Goal: Information Seeking & Learning: Learn about a topic

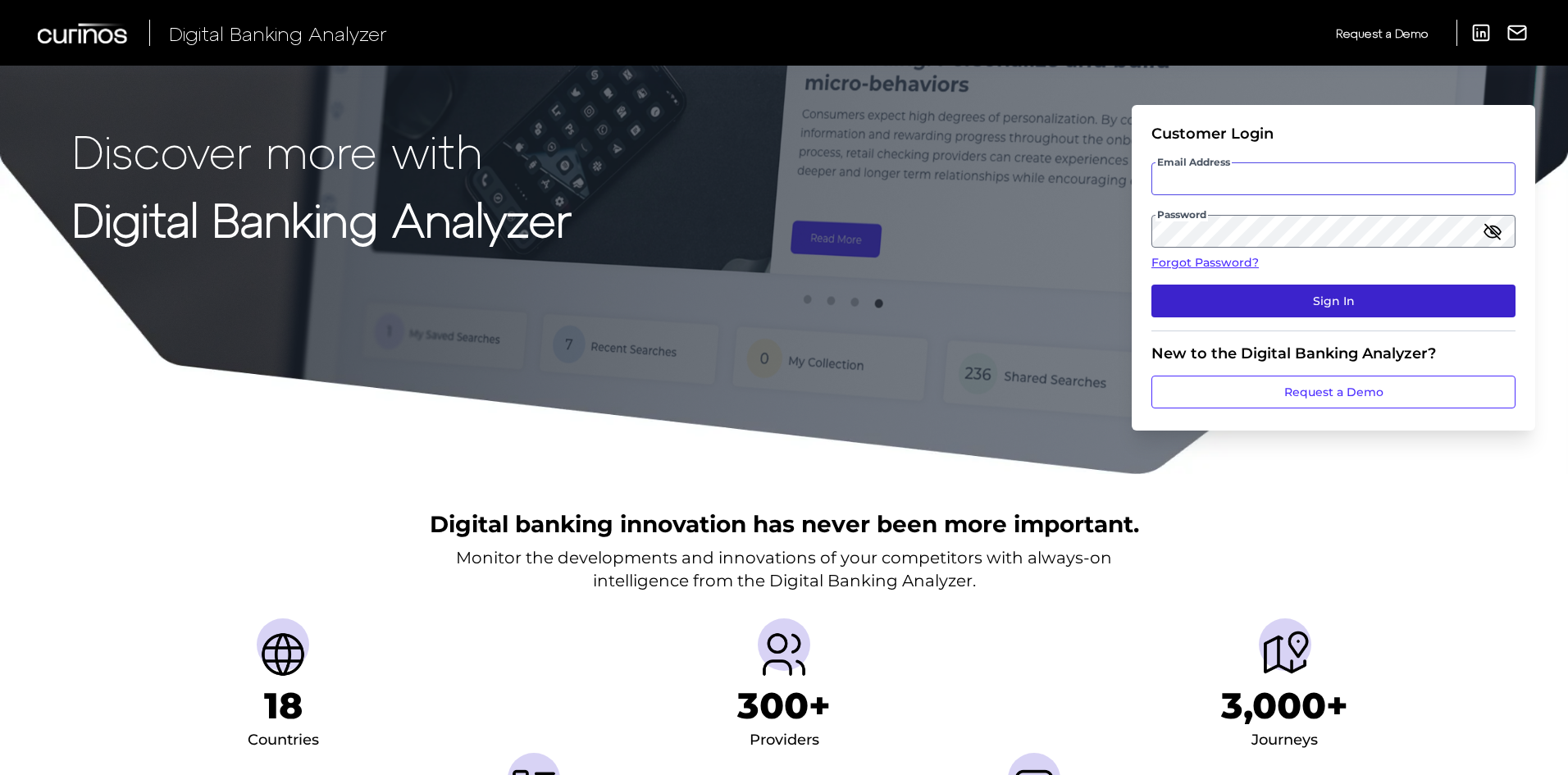
type input "[PERSON_NAME][EMAIL_ADDRESS][PERSON_NAME][DOMAIN_NAME]"
click at [1282, 288] on button "Sign In" at bounding box center [1334, 300] width 364 height 32
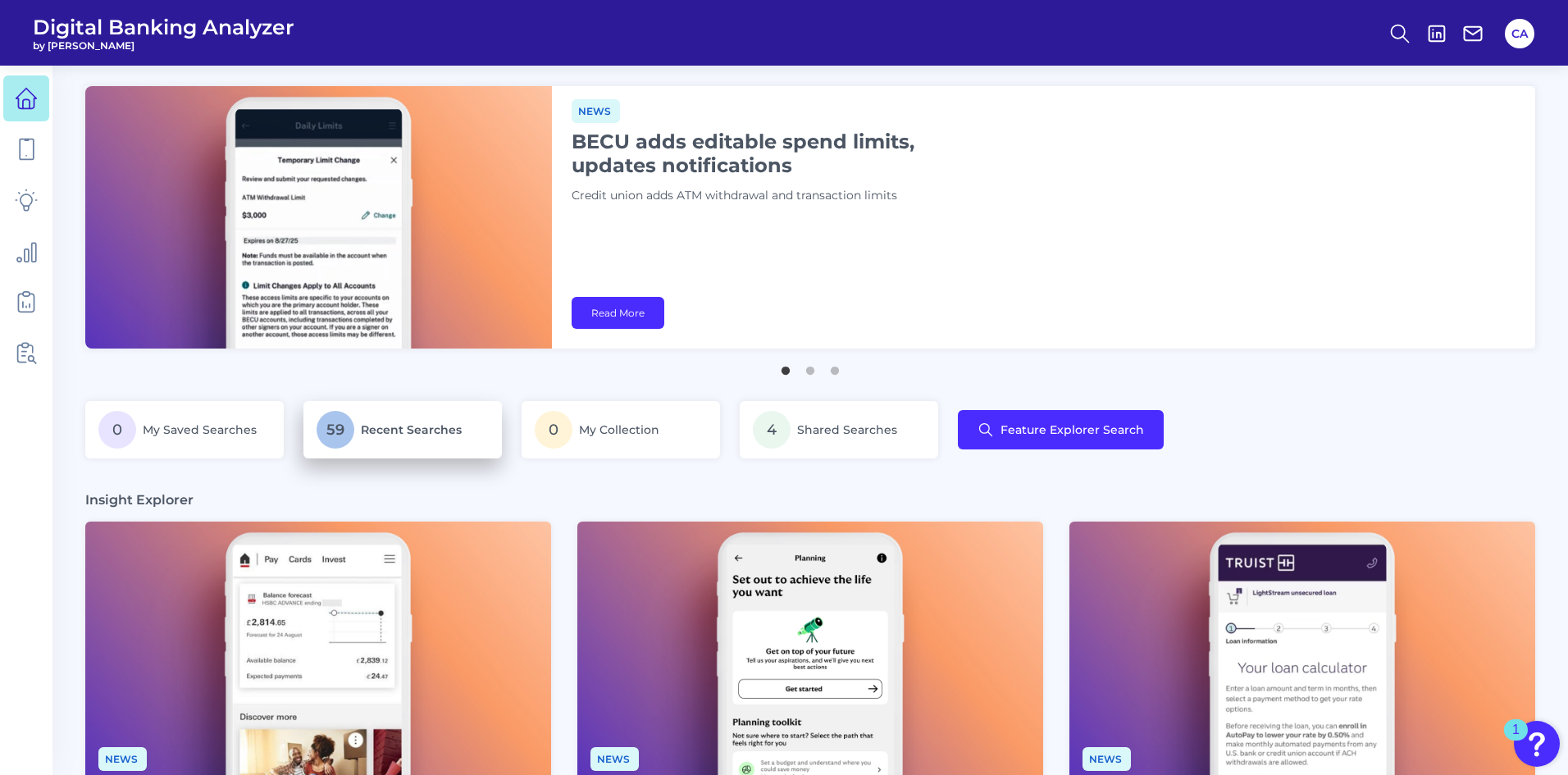
click at [349, 406] on link "59 Recent Searches" at bounding box center [403, 429] width 199 height 57
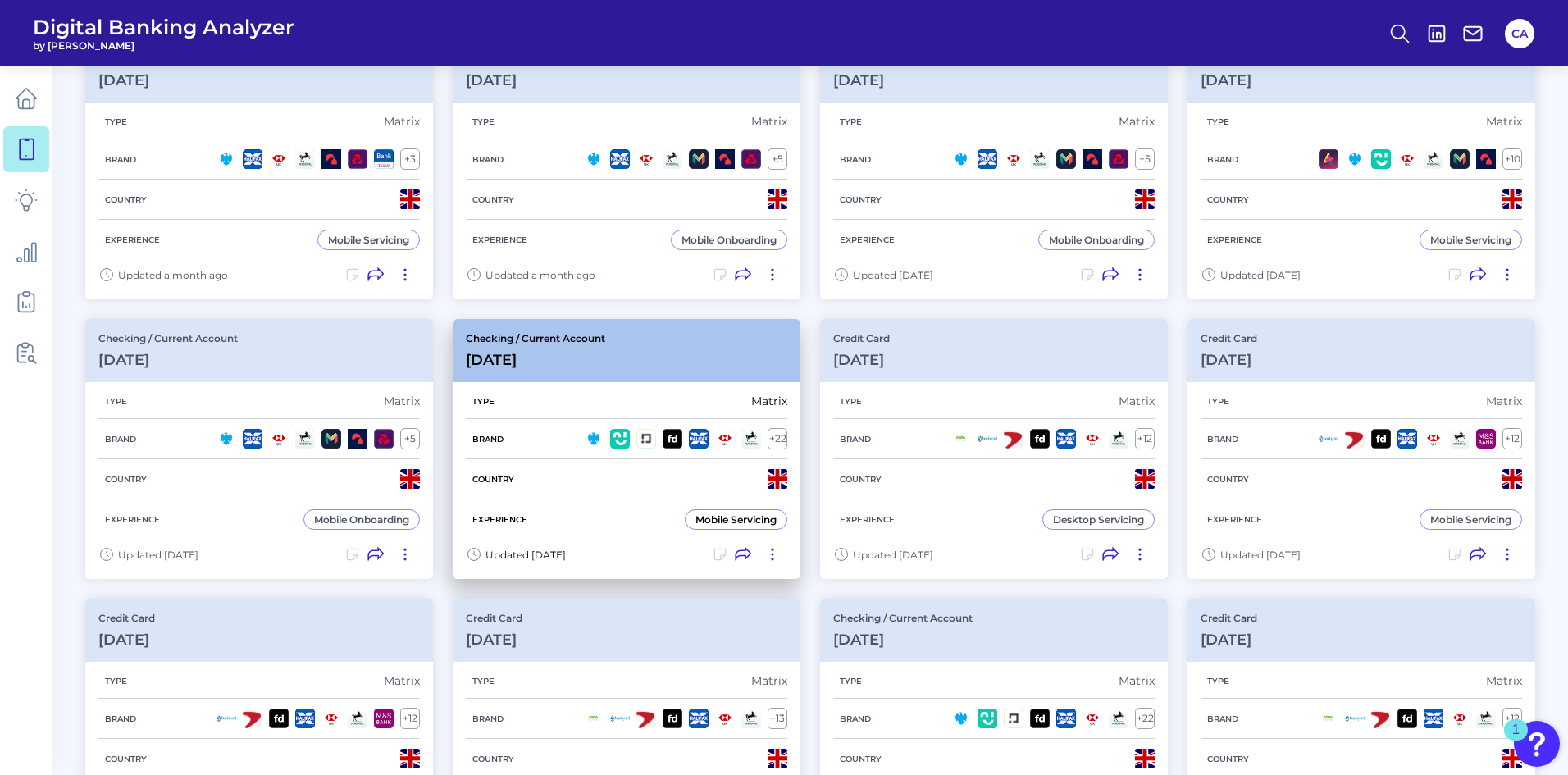
scroll to position [246, 0]
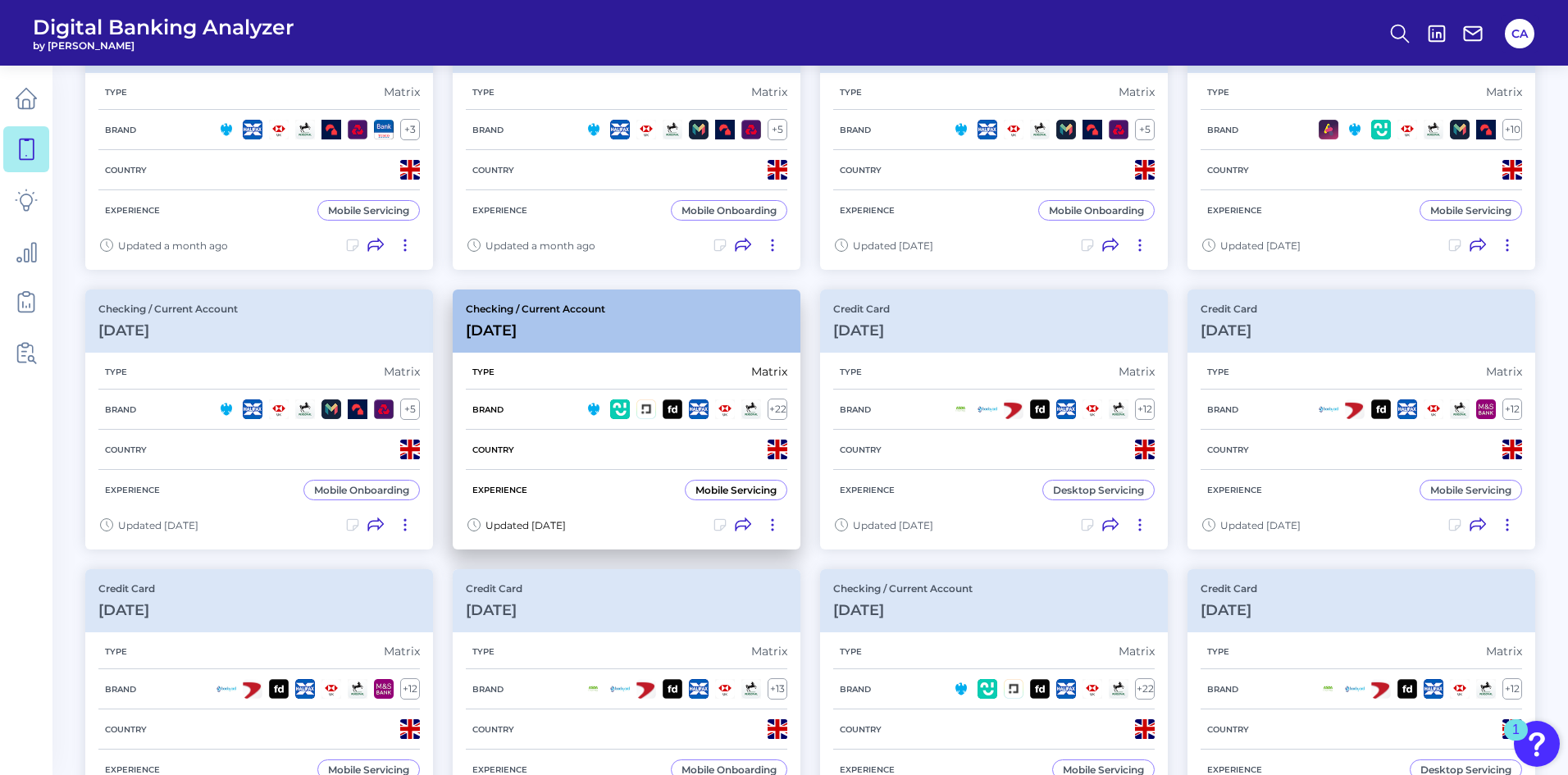
click at [612, 294] on div "Checking / Current Account [DATE]" at bounding box center [626, 321] width 348 height 63
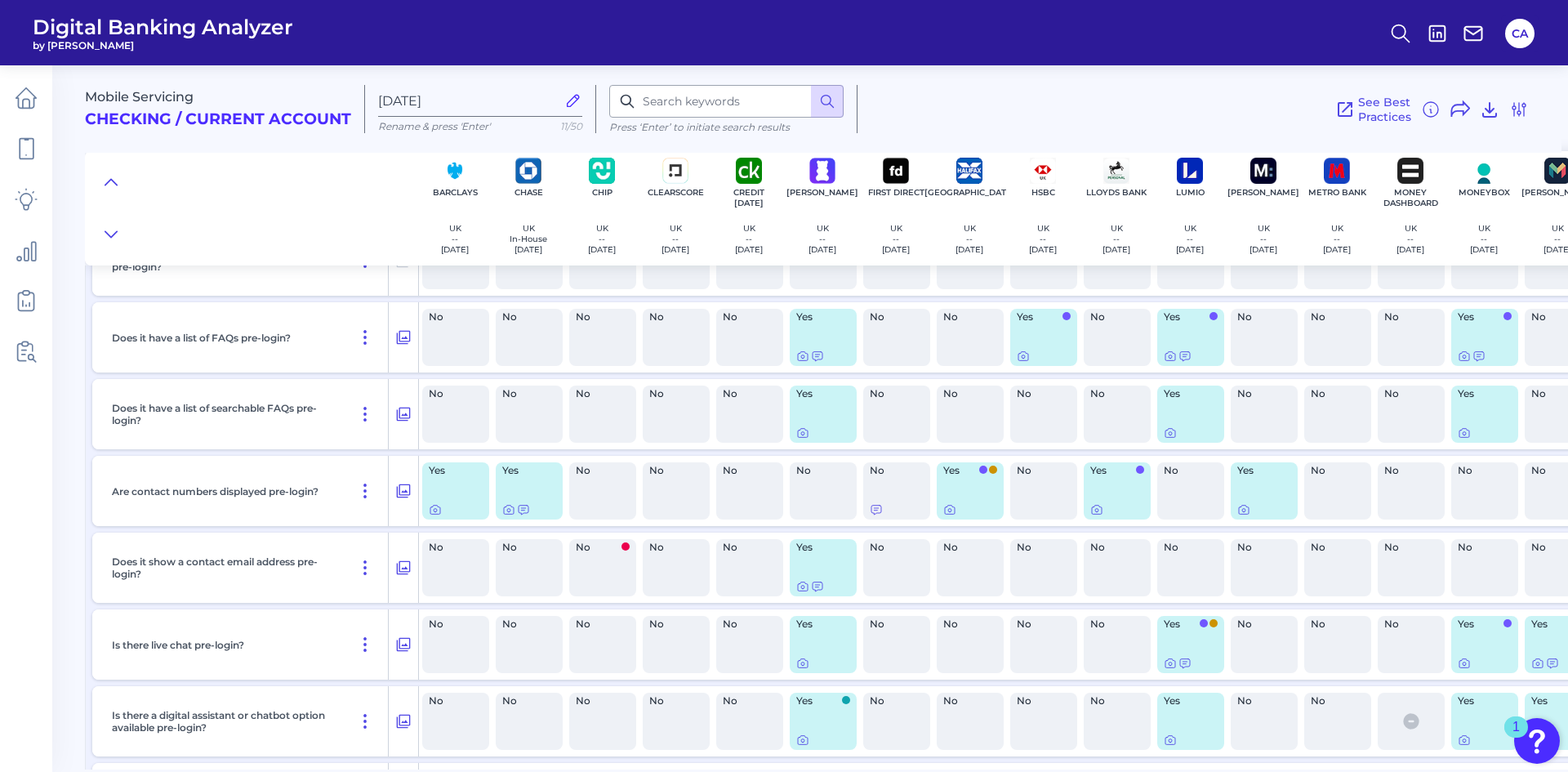
scroll to position [4045, 0]
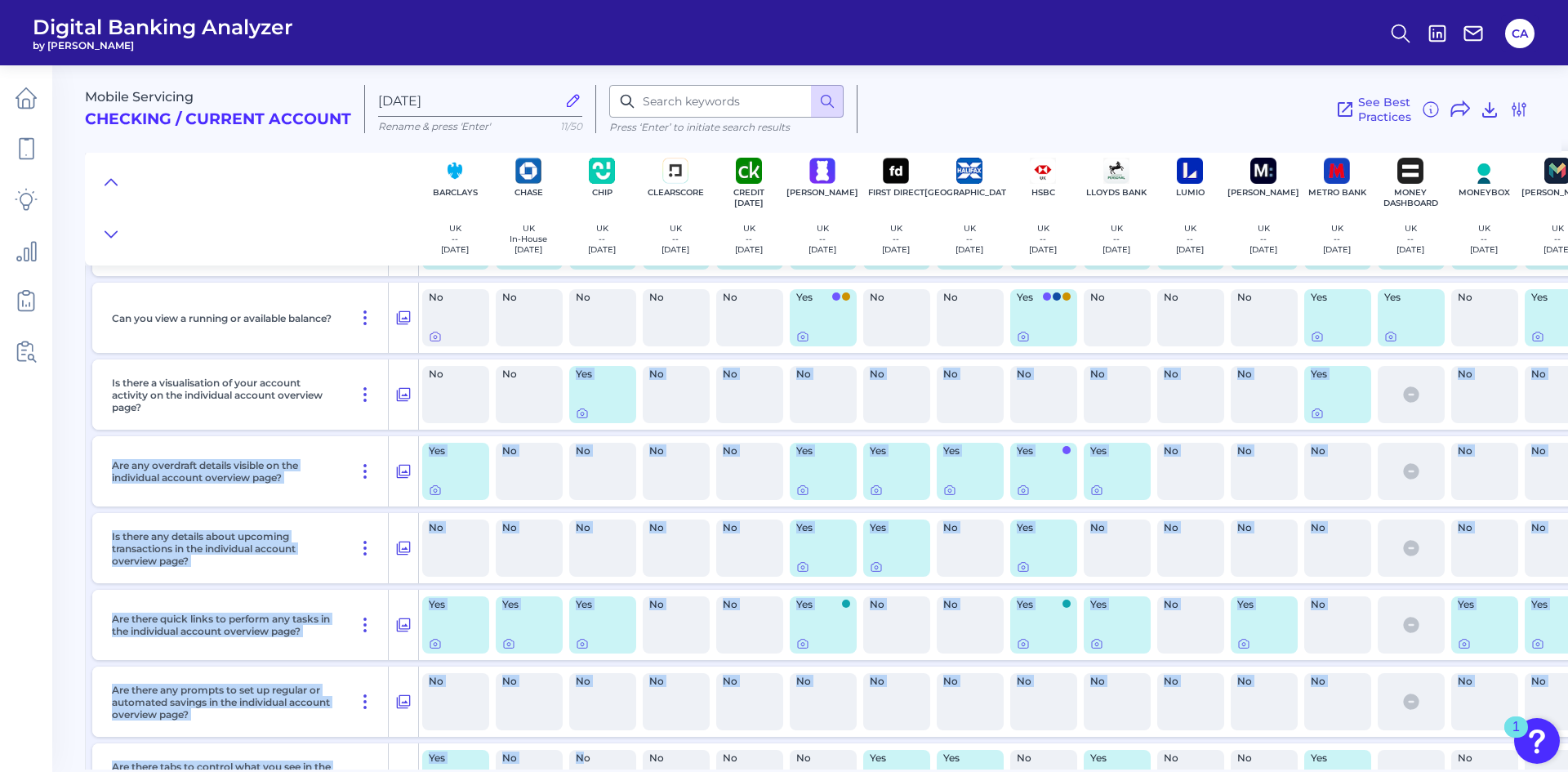
drag, startPoint x: 522, startPoint y: 770, endPoint x: 585, endPoint y: 772, distance: 63.0
click at [585, 771] on html "Digital Banking Analyzer by Curinos [GEOGRAPHIC_DATA] Mobile Servicing Checking…" at bounding box center [784, 386] width 1568 height 772
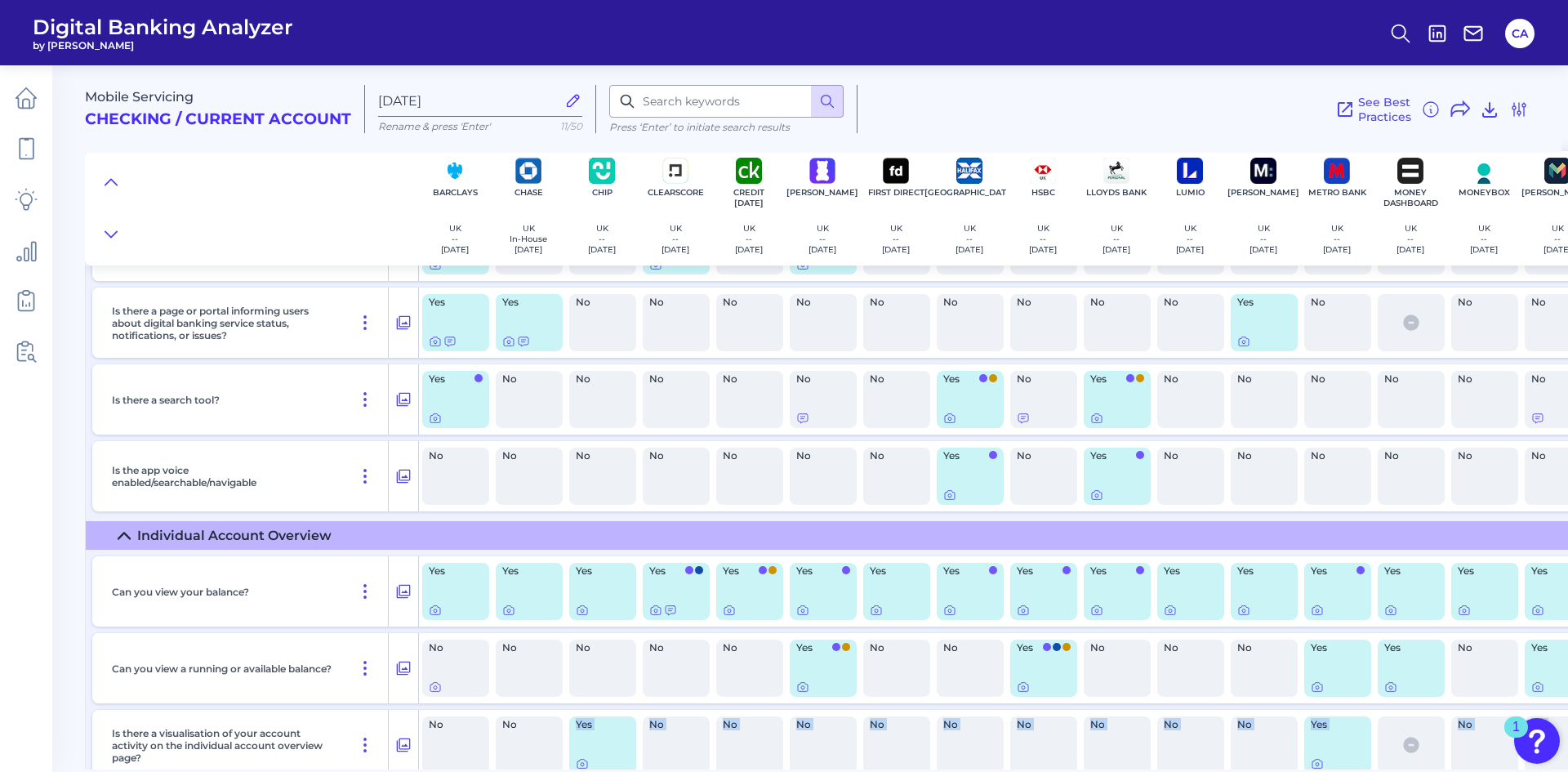
scroll to position [4047, 0]
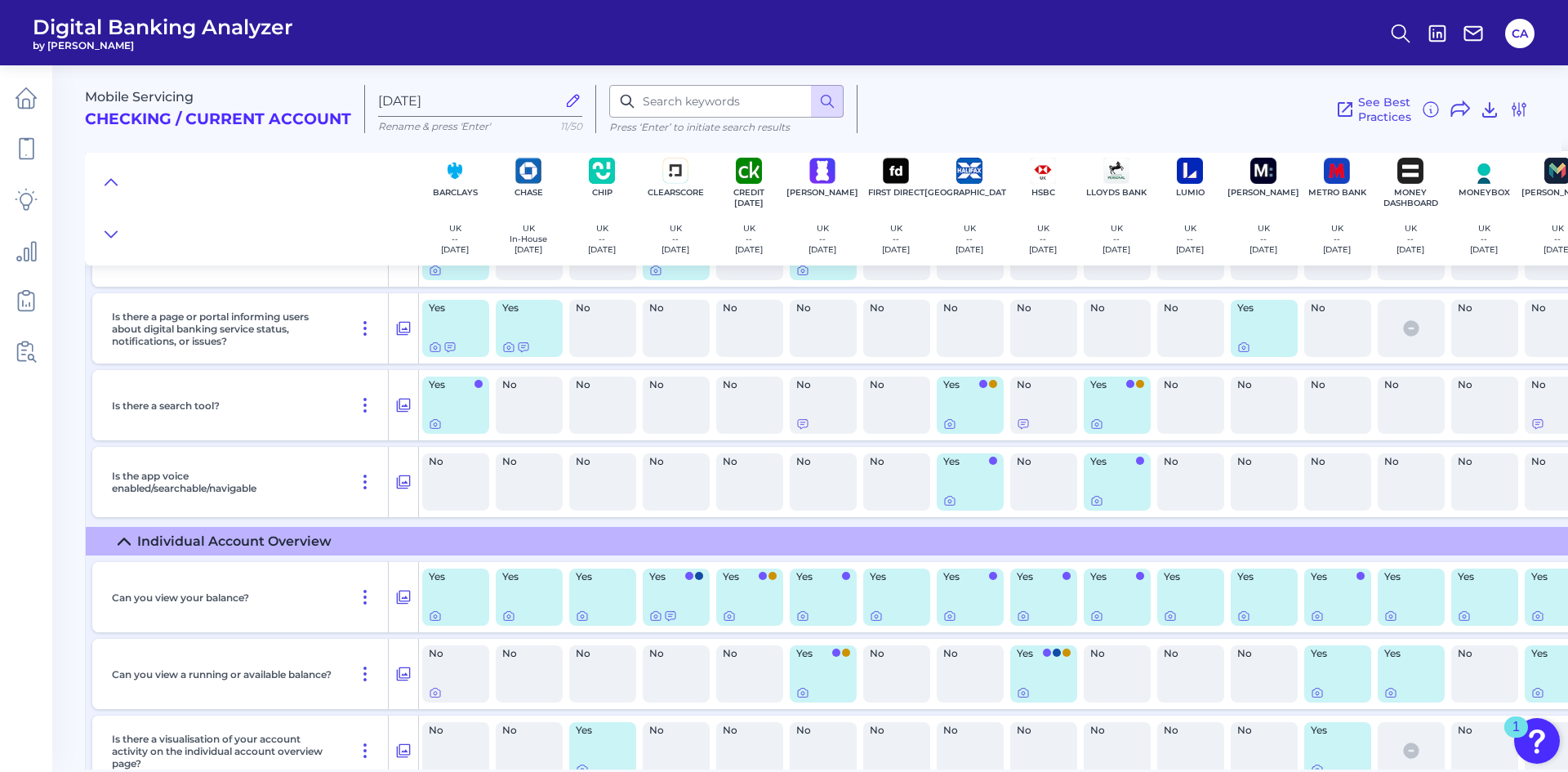
click at [565, 410] on div "No" at bounding box center [529, 405] width 74 height 70
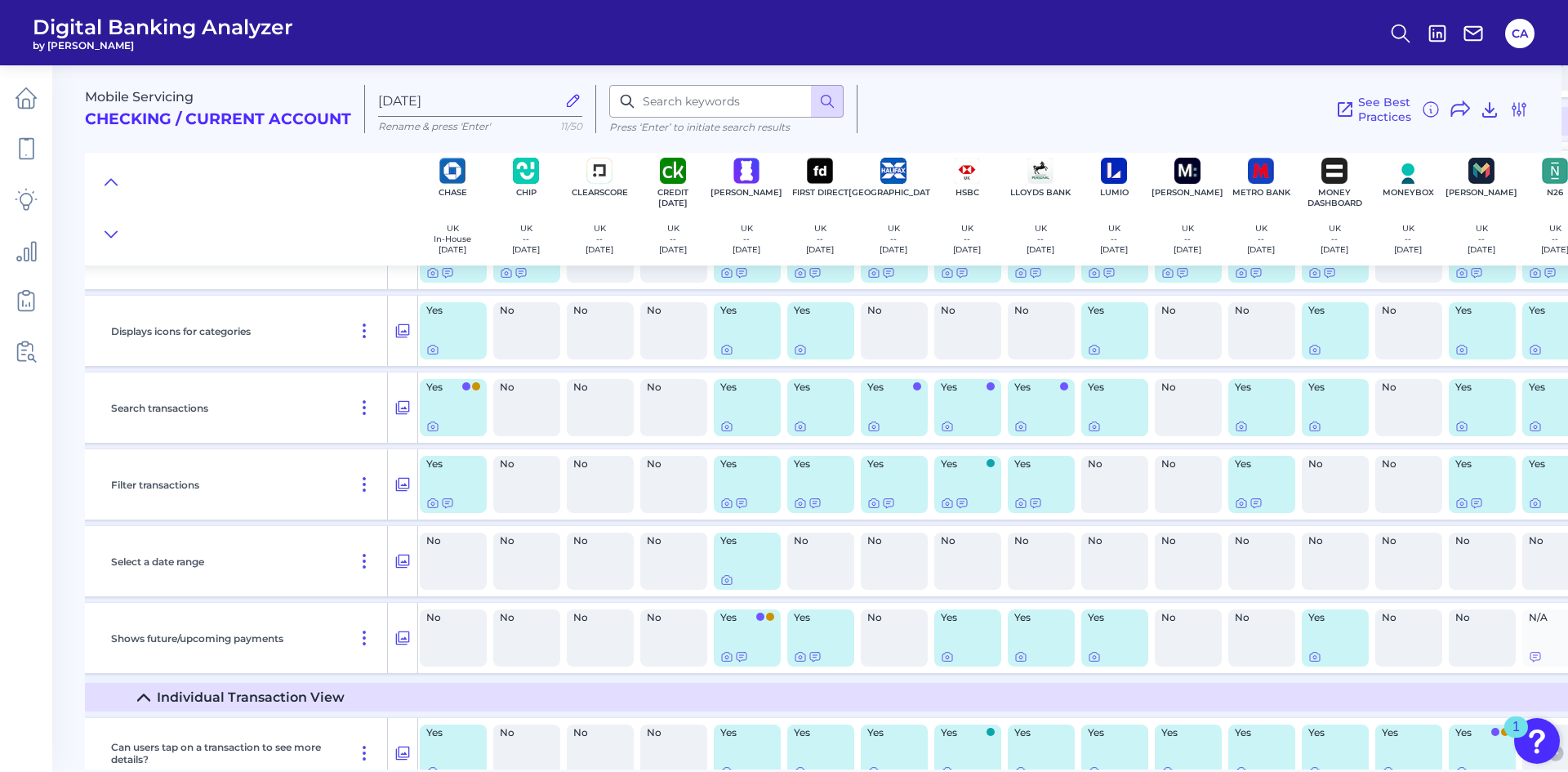
scroll to position [5917, 0]
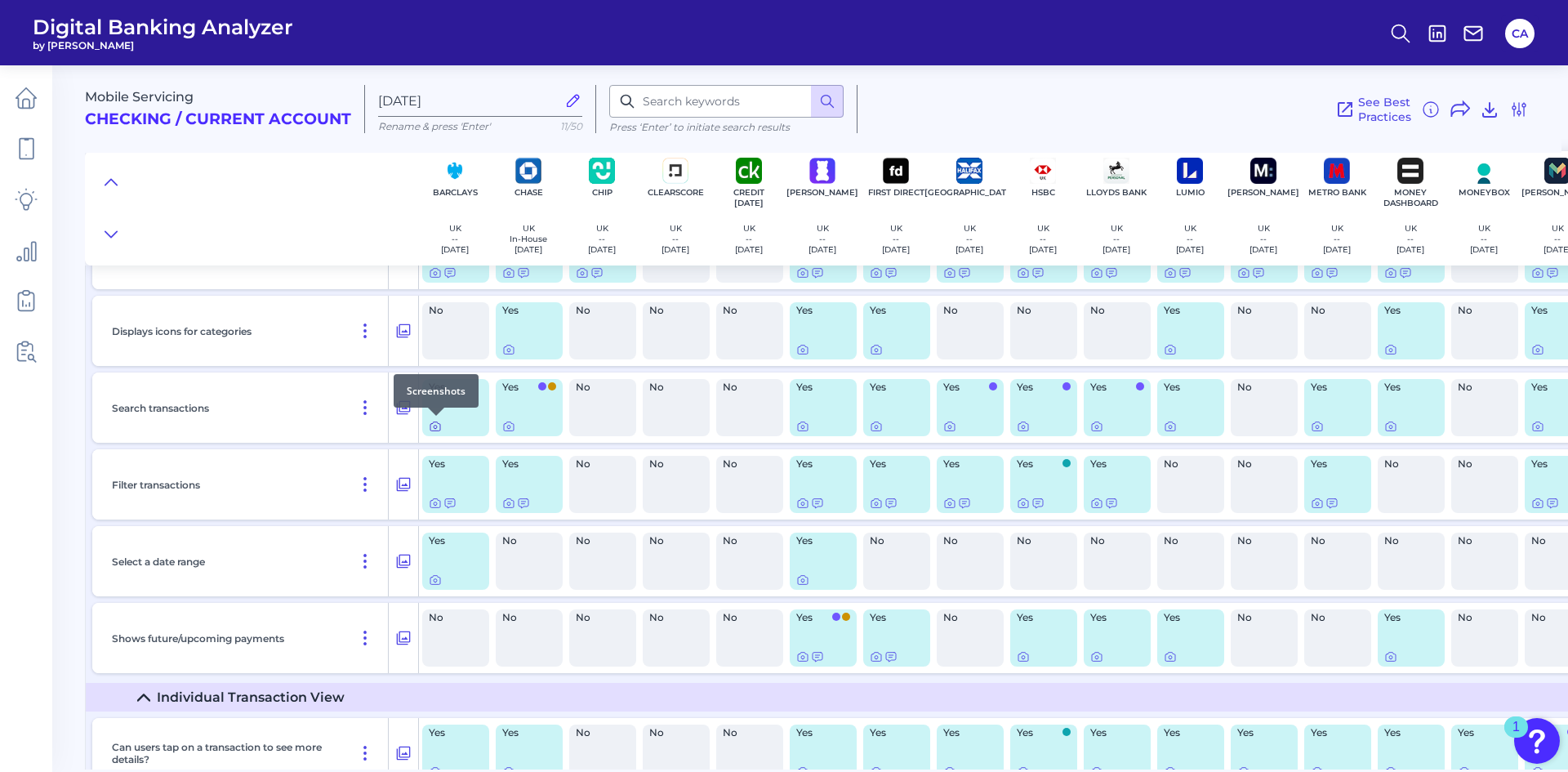
click at [437, 427] on icon at bounding box center [436, 427] width 3 height 3
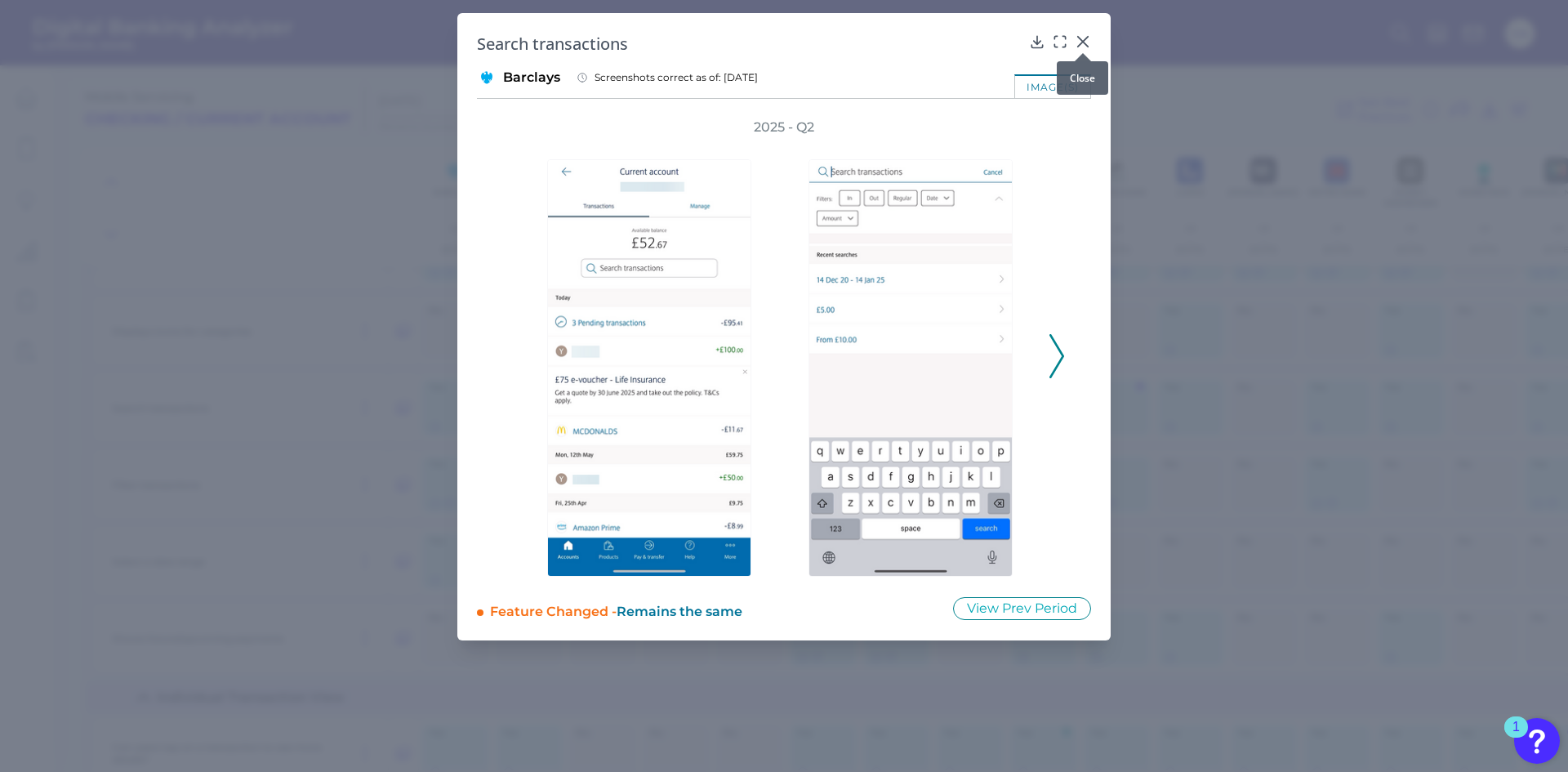
click at [1080, 33] on icon at bounding box center [1083, 41] width 17 height 17
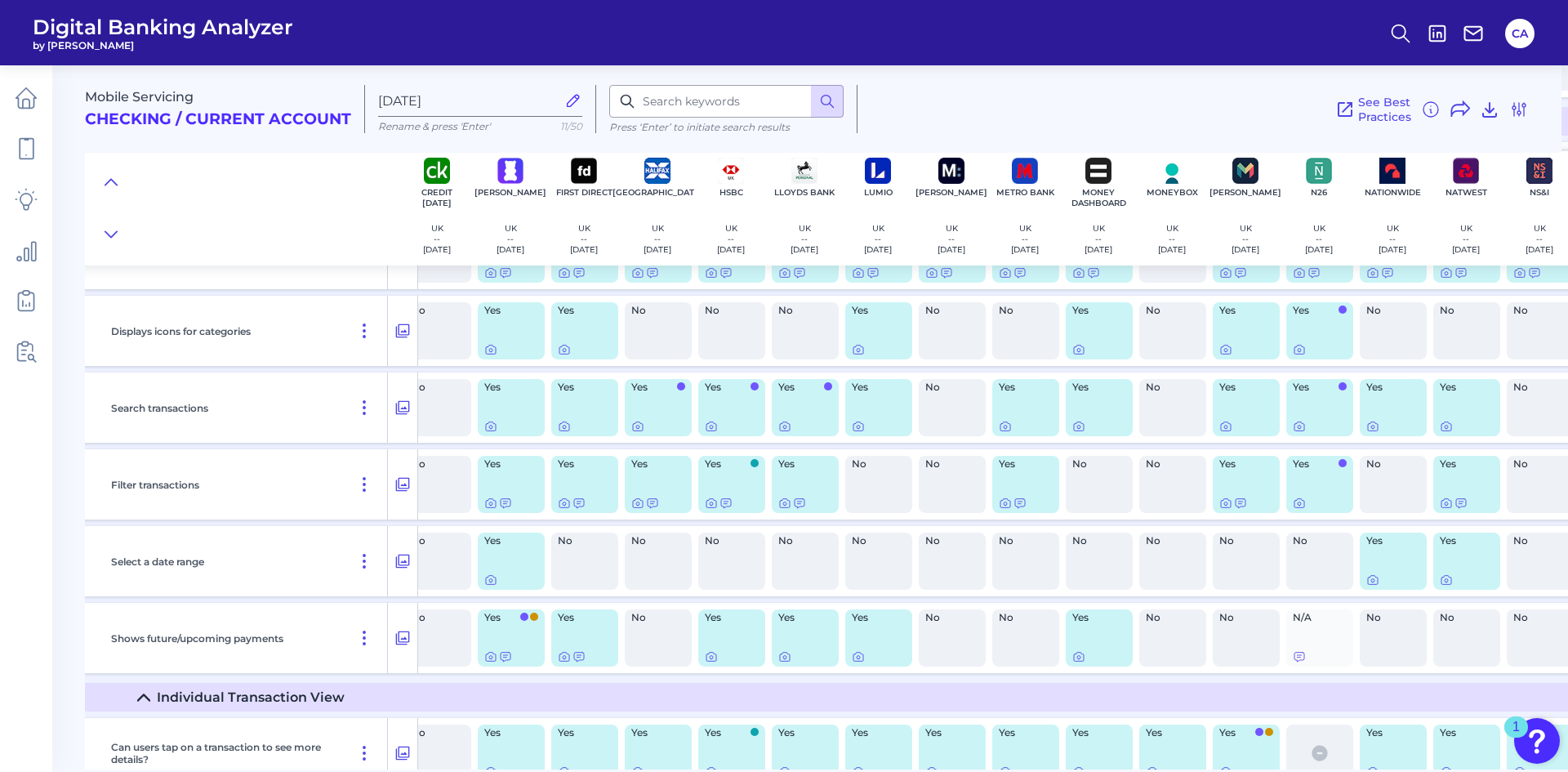
scroll to position [5917, 353]
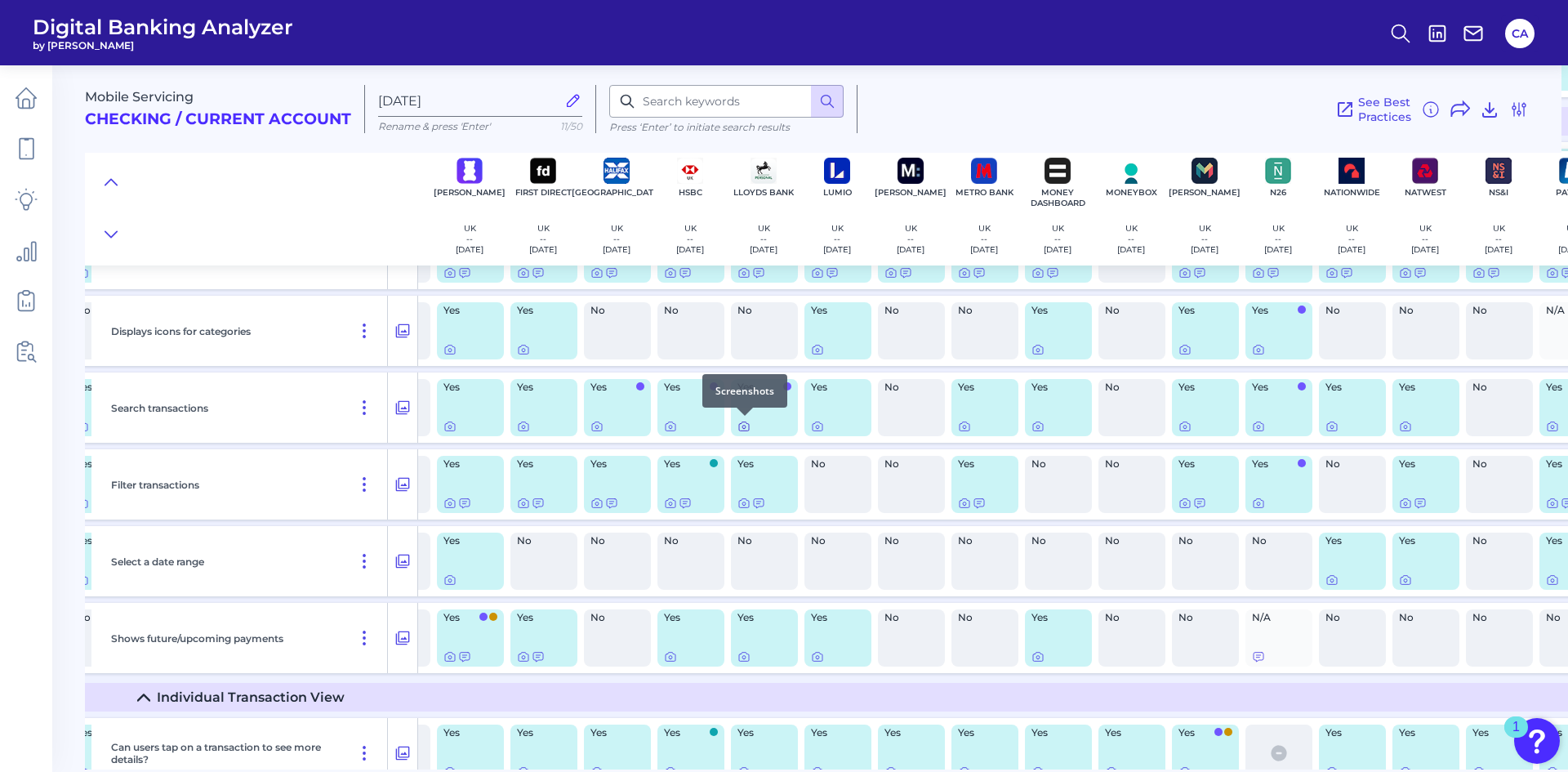
click at [739, 431] on icon at bounding box center [744, 427] width 10 height 9
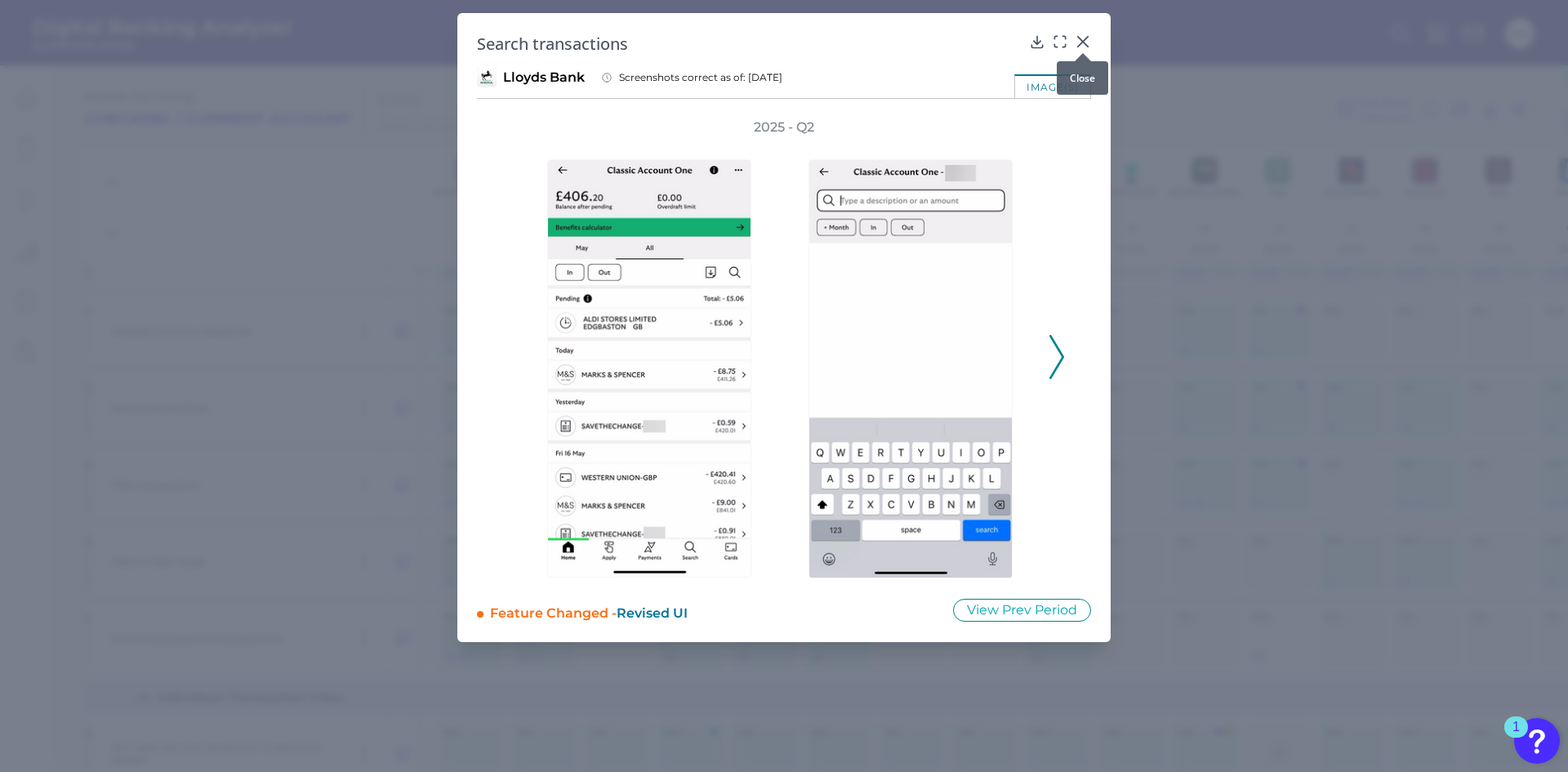
click at [1088, 47] on div at bounding box center [1083, 53] width 17 height 17
click at [1084, 43] on icon at bounding box center [1083, 41] width 10 height 10
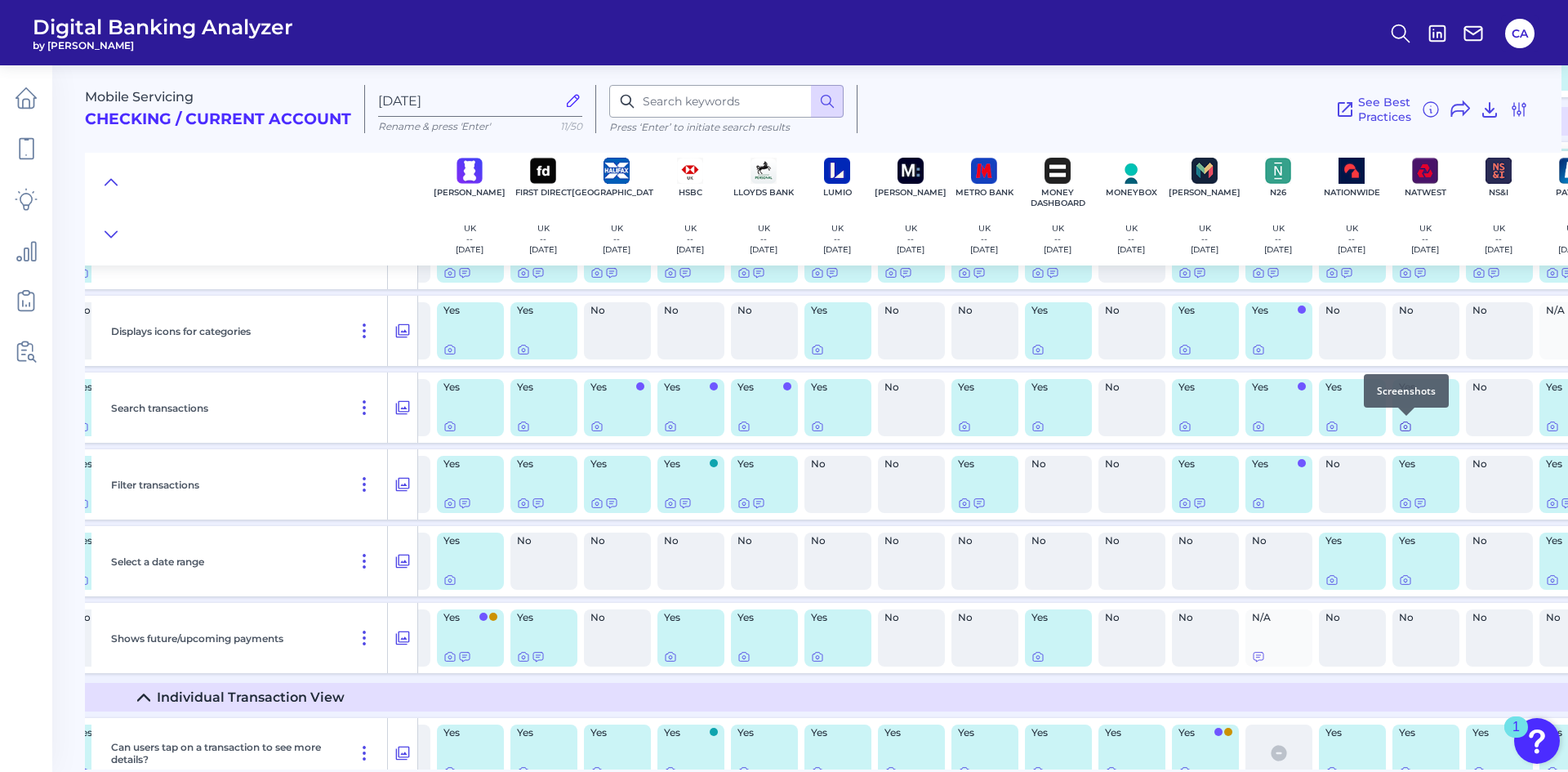
click at [1402, 432] on icon at bounding box center [1406, 427] width 13 height 13
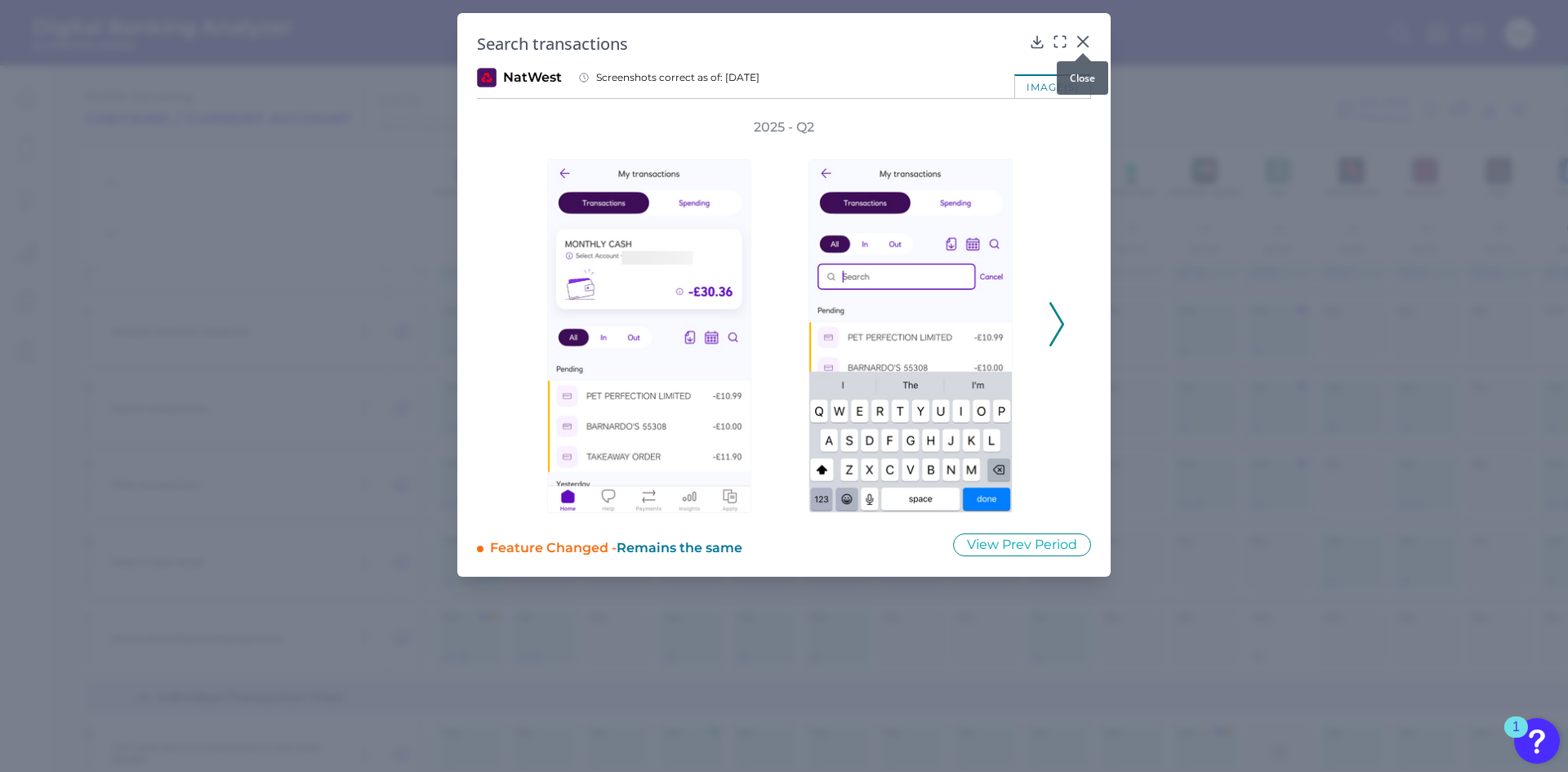
click at [1081, 35] on icon at bounding box center [1083, 41] width 17 height 17
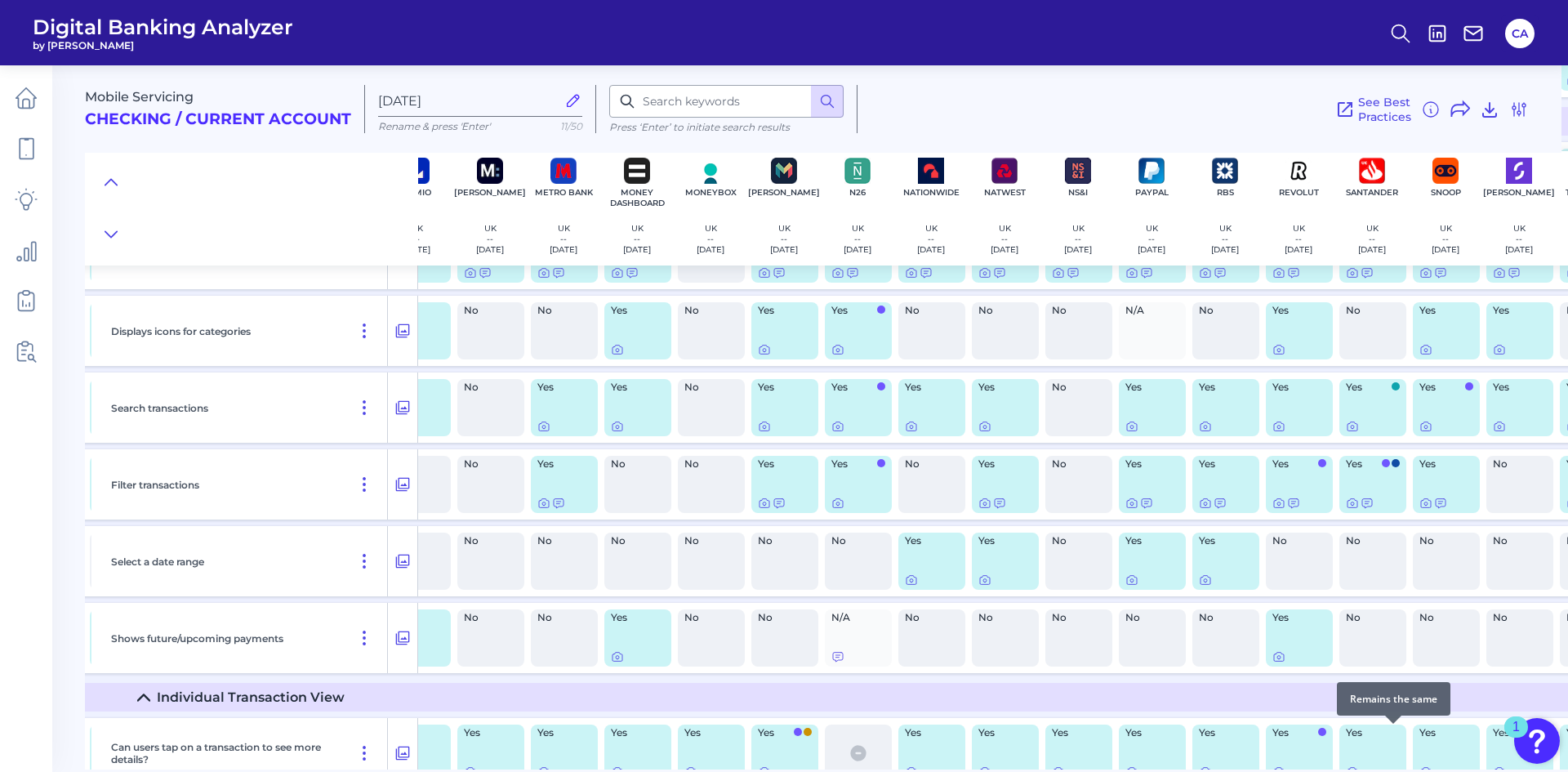
scroll to position [5917, 776]
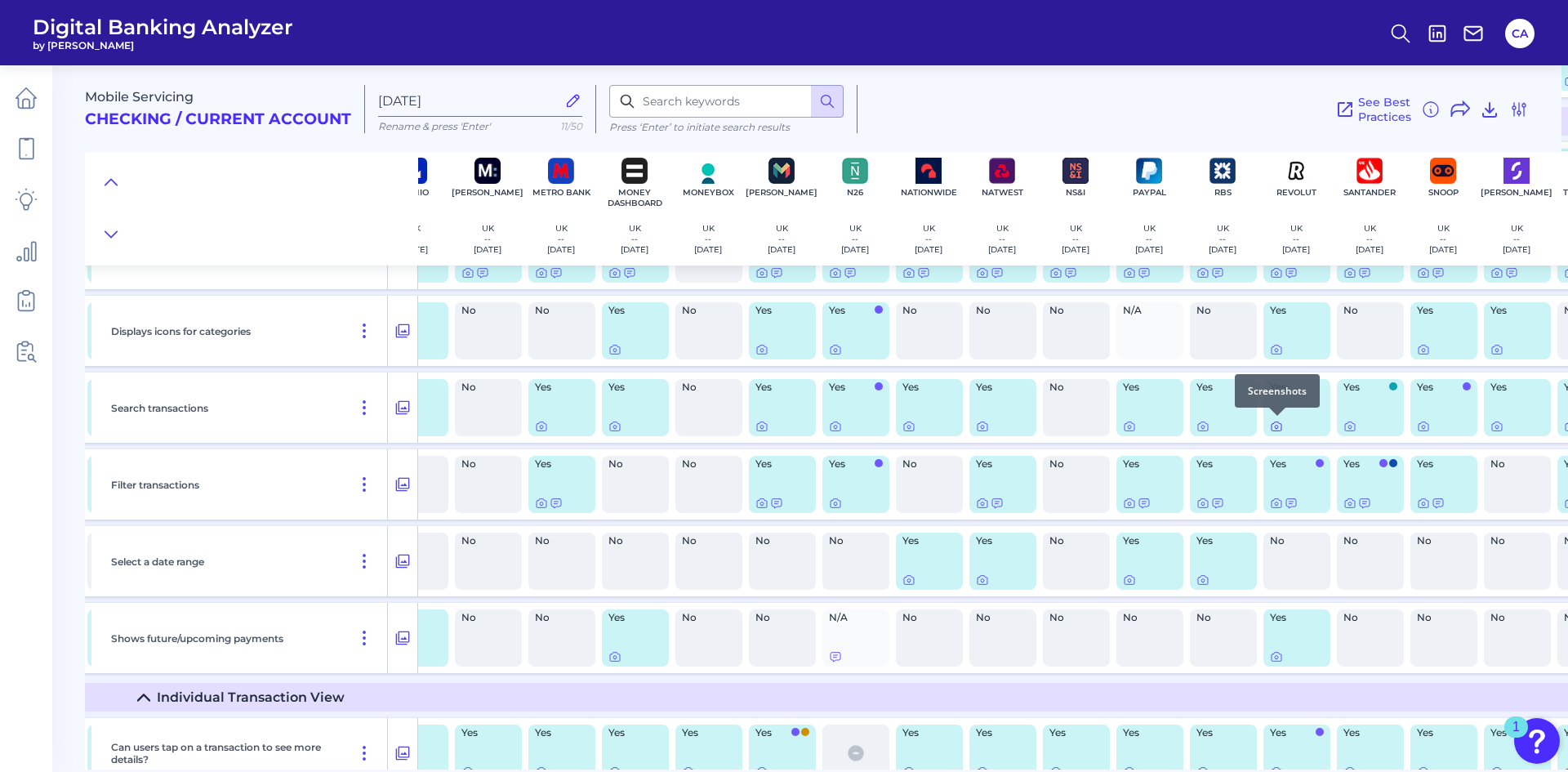
click at [1276, 427] on icon at bounding box center [1276, 427] width 13 height 13
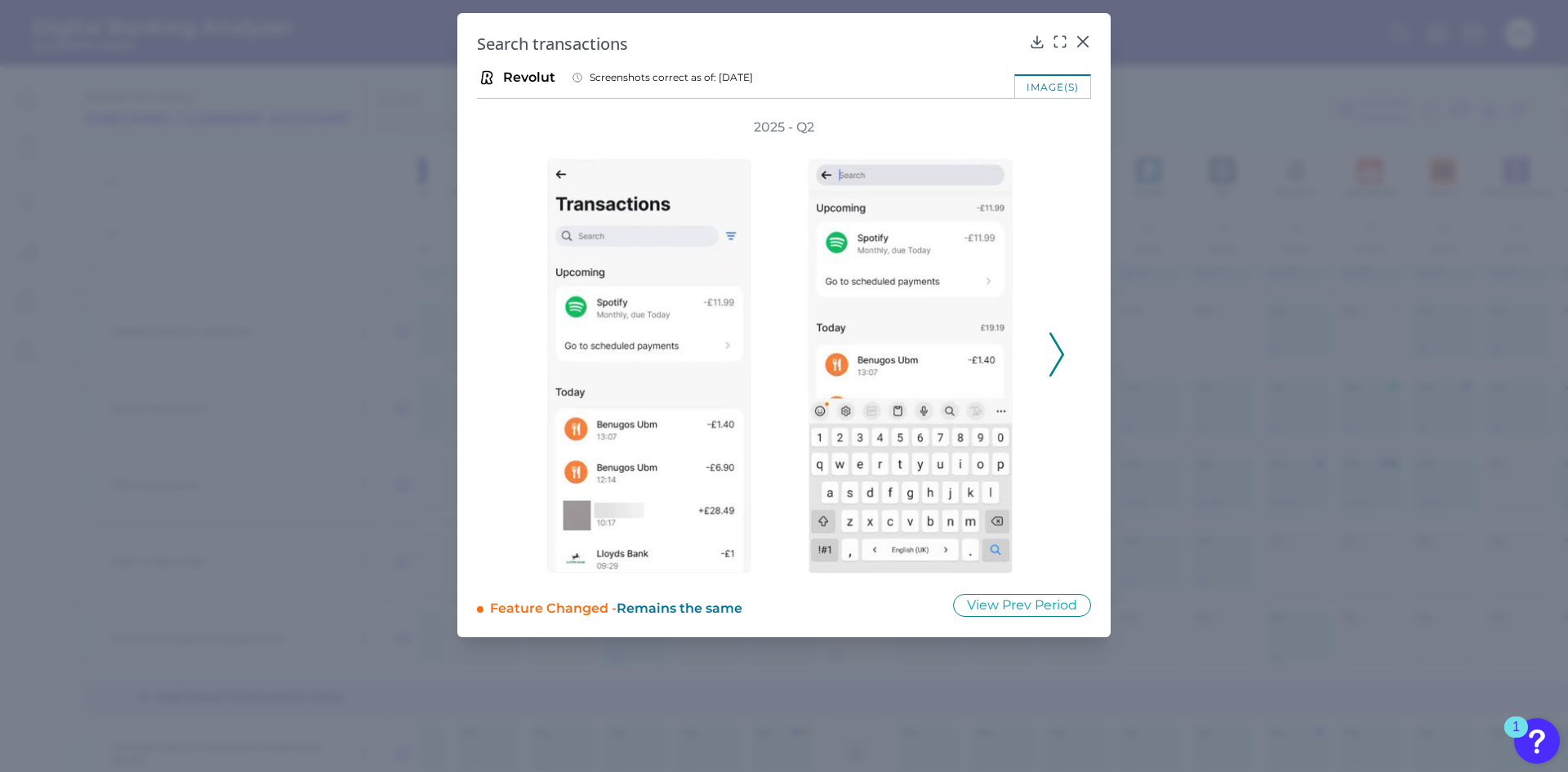
click at [1048, 359] on div "2025 - Q2" at bounding box center [784, 345] width 562 height 455
click at [1088, 45] on div at bounding box center [1083, 53] width 17 height 17
click at [1084, 45] on div at bounding box center [1083, 53] width 17 height 17
click at [1084, 41] on icon at bounding box center [1083, 41] width 10 height 10
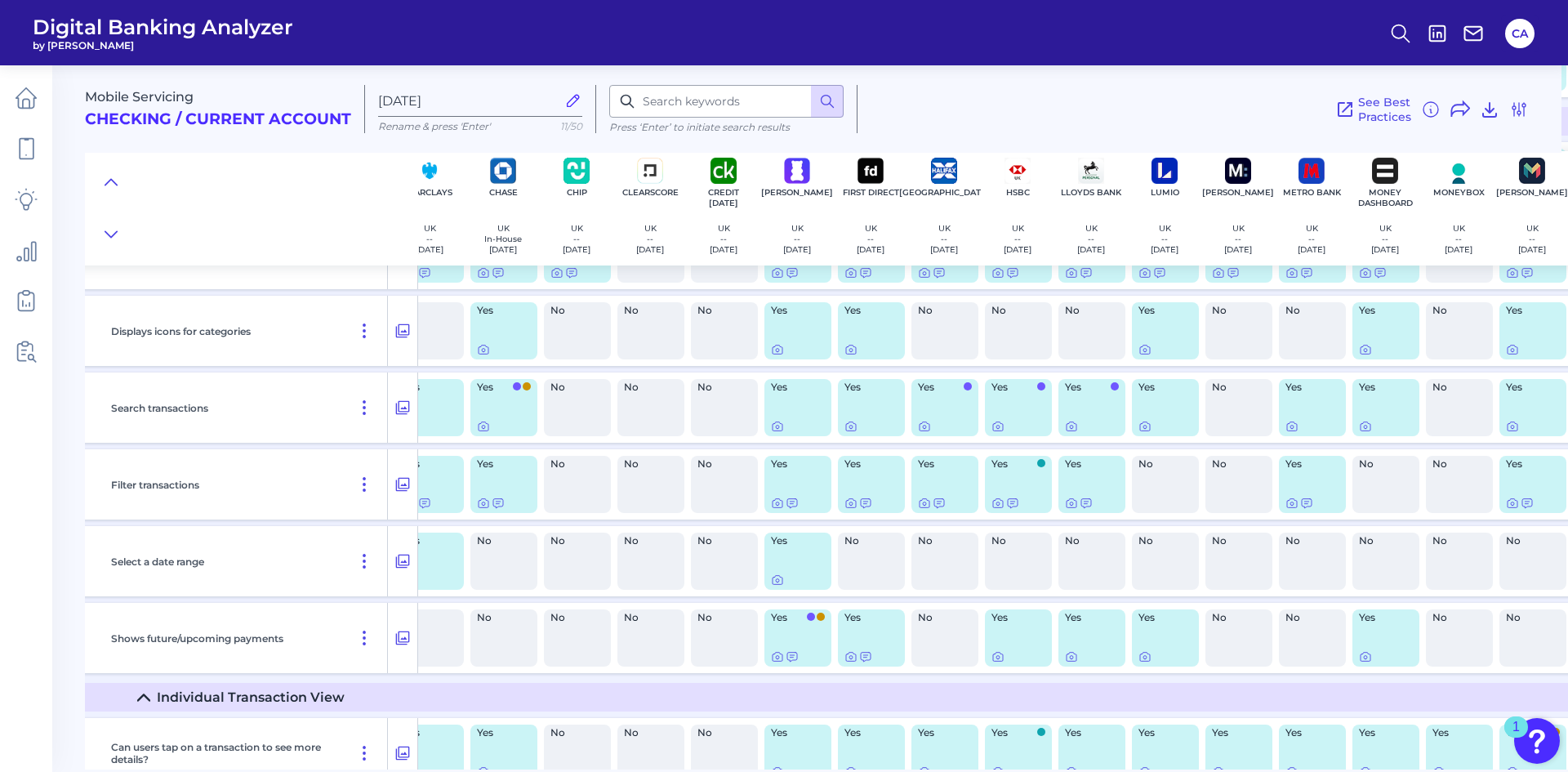
scroll to position [5917, 0]
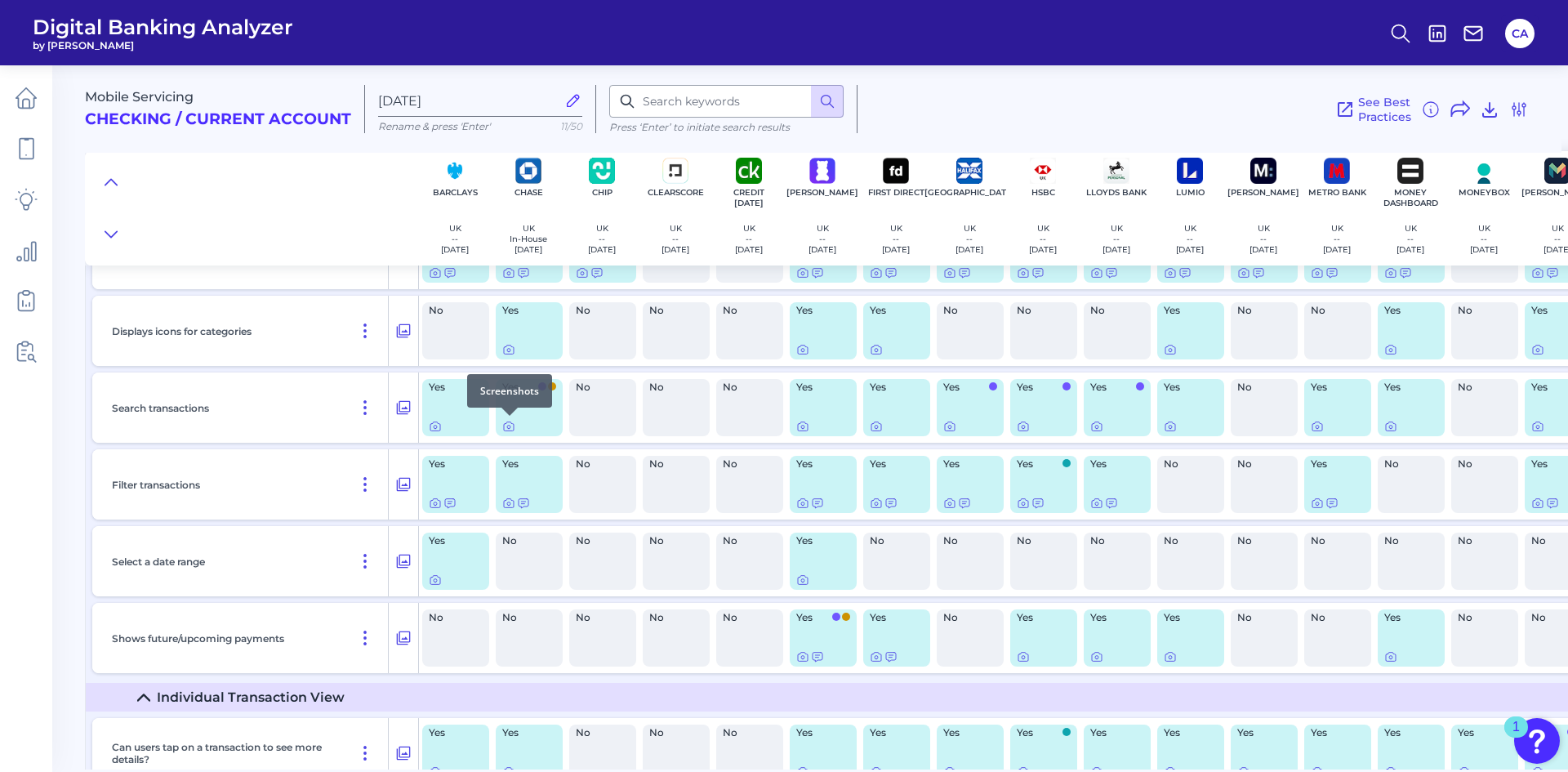
click at [508, 423] on div at bounding box center [509, 416] width 17 height 17
click at [510, 427] on icon at bounding box center [509, 427] width 3 height 3
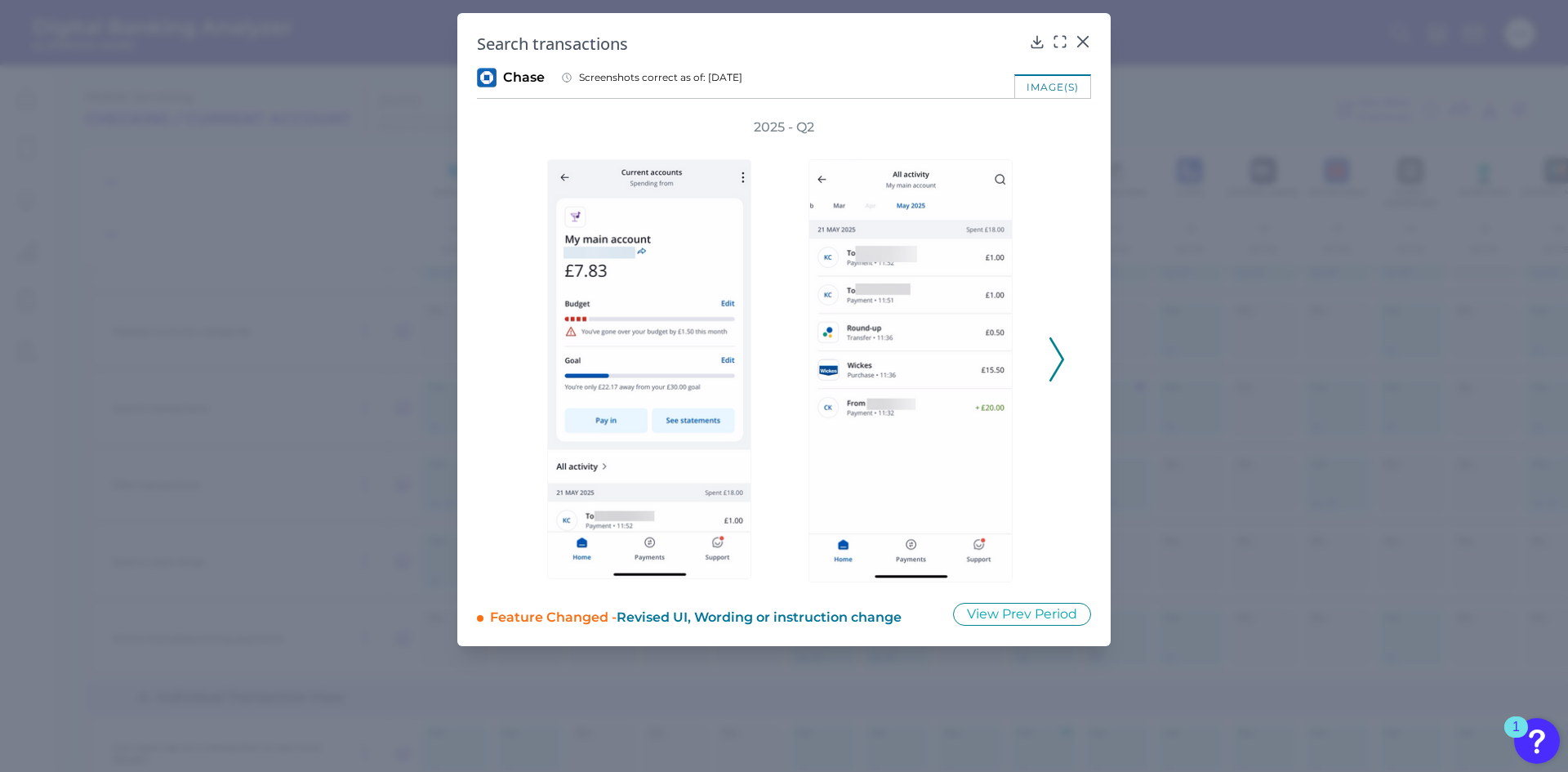
click at [1052, 357] on icon at bounding box center [1057, 359] width 15 height 44
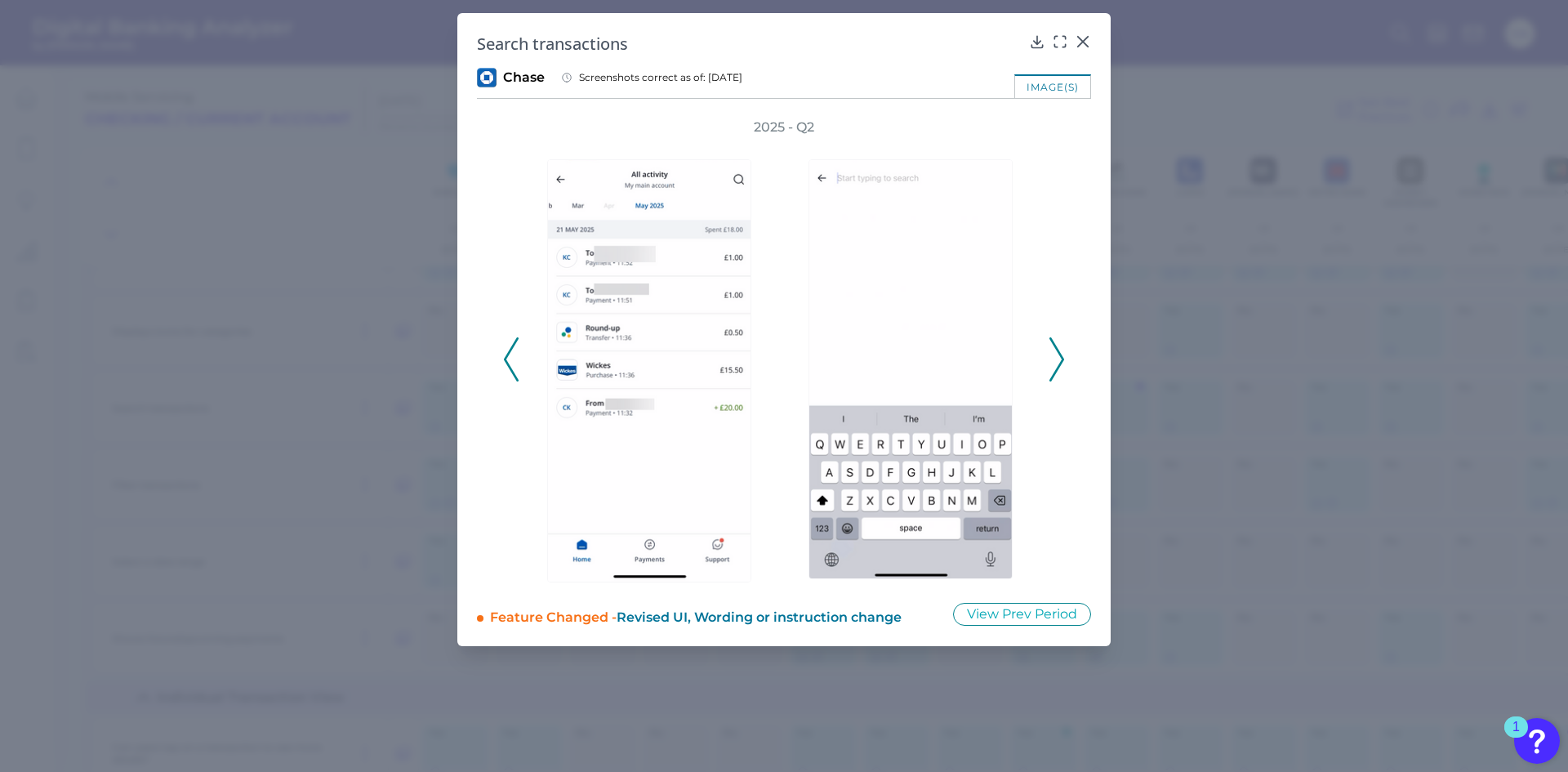
click at [1059, 366] on polyline at bounding box center [1056, 359] width 12 height 41
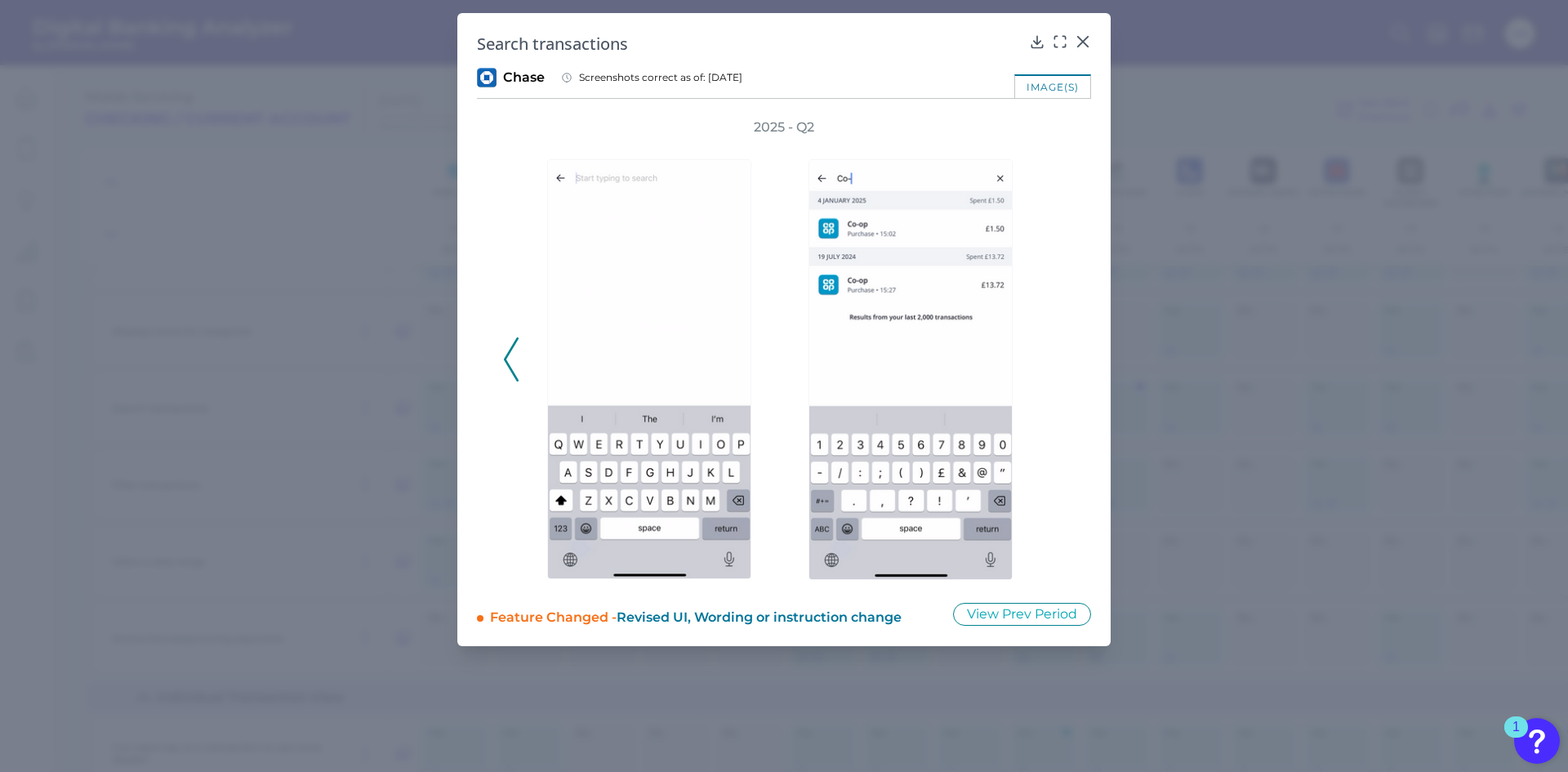
click at [513, 363] on icon at bounding box center [511, 359] width 15 height 44
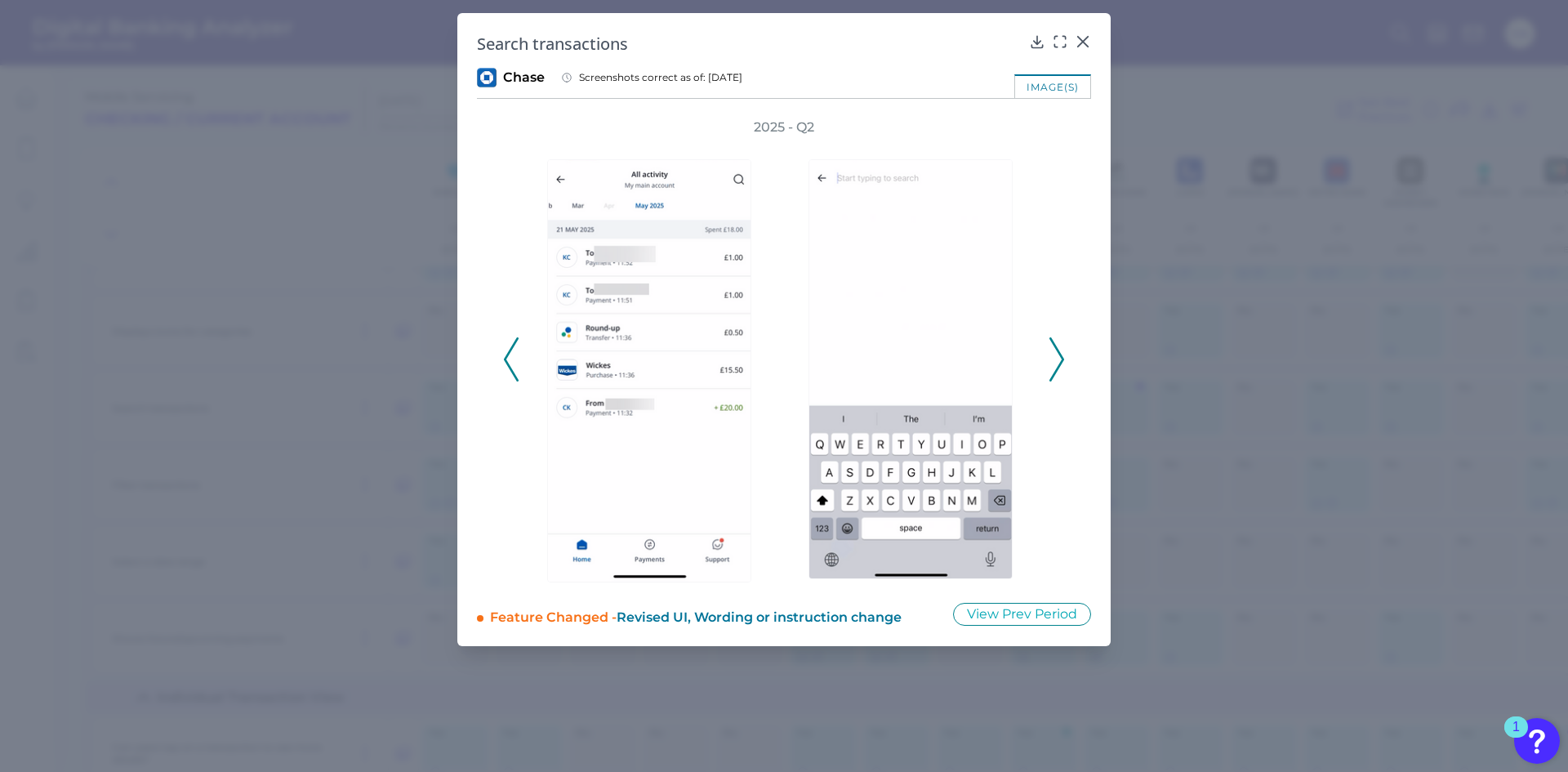
click at [513, 363] on icon at bounding box center [511, 359] width 15 height 44
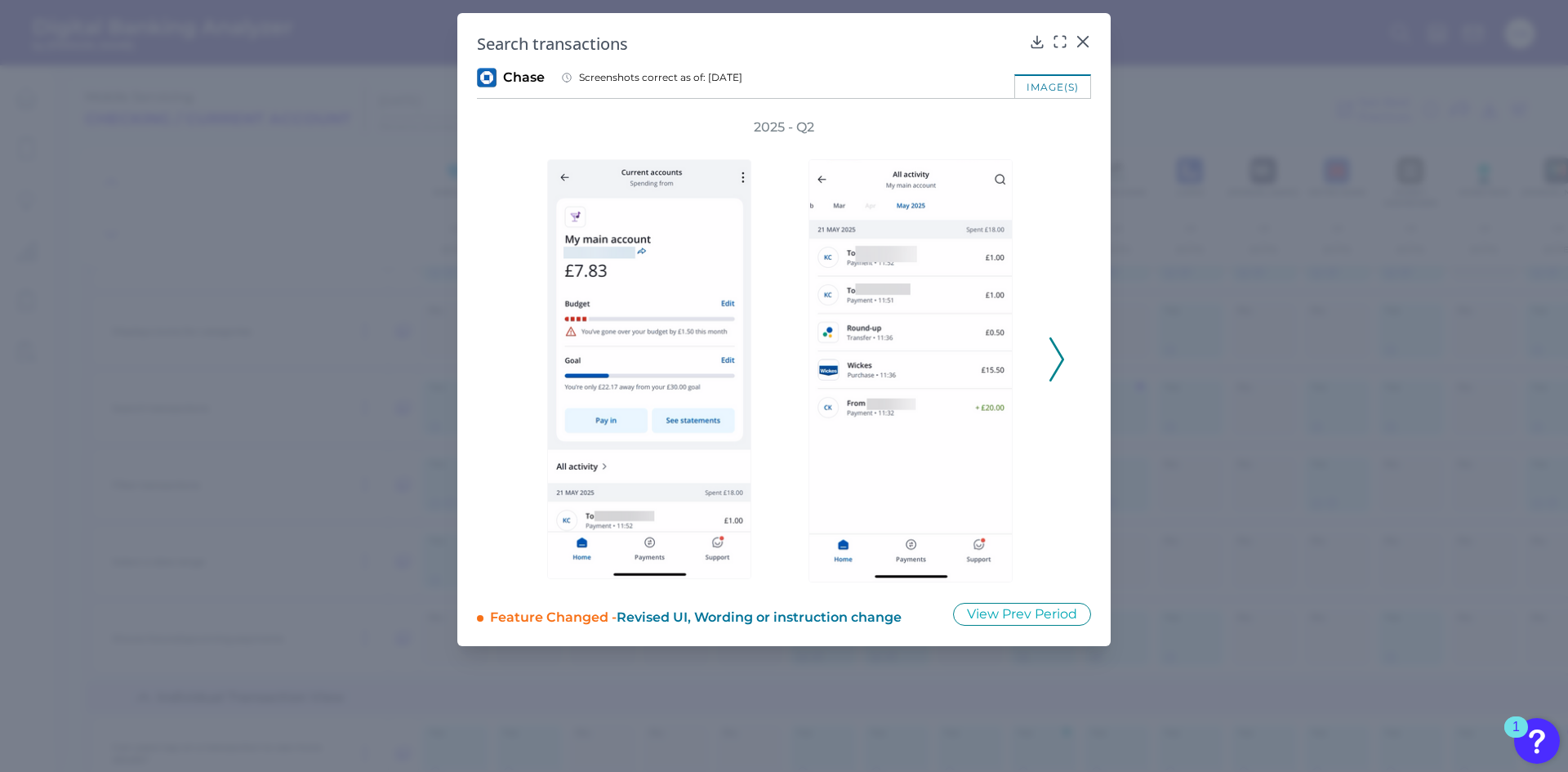
drag, startPoint x: 1083, startPoint y: 41, endPoint x: 1060, endPoint y: 365, distance: 324.8
click at [1086, 317] on div "Search transactions Chase Screenshots correct as of: [DATE] image(s) 2025 - Q2 …" at bounding box center [784, 330] width 654 height 633
click at [1060, 366] on polyline at bounding box center [1056, 359] width 12 height 41
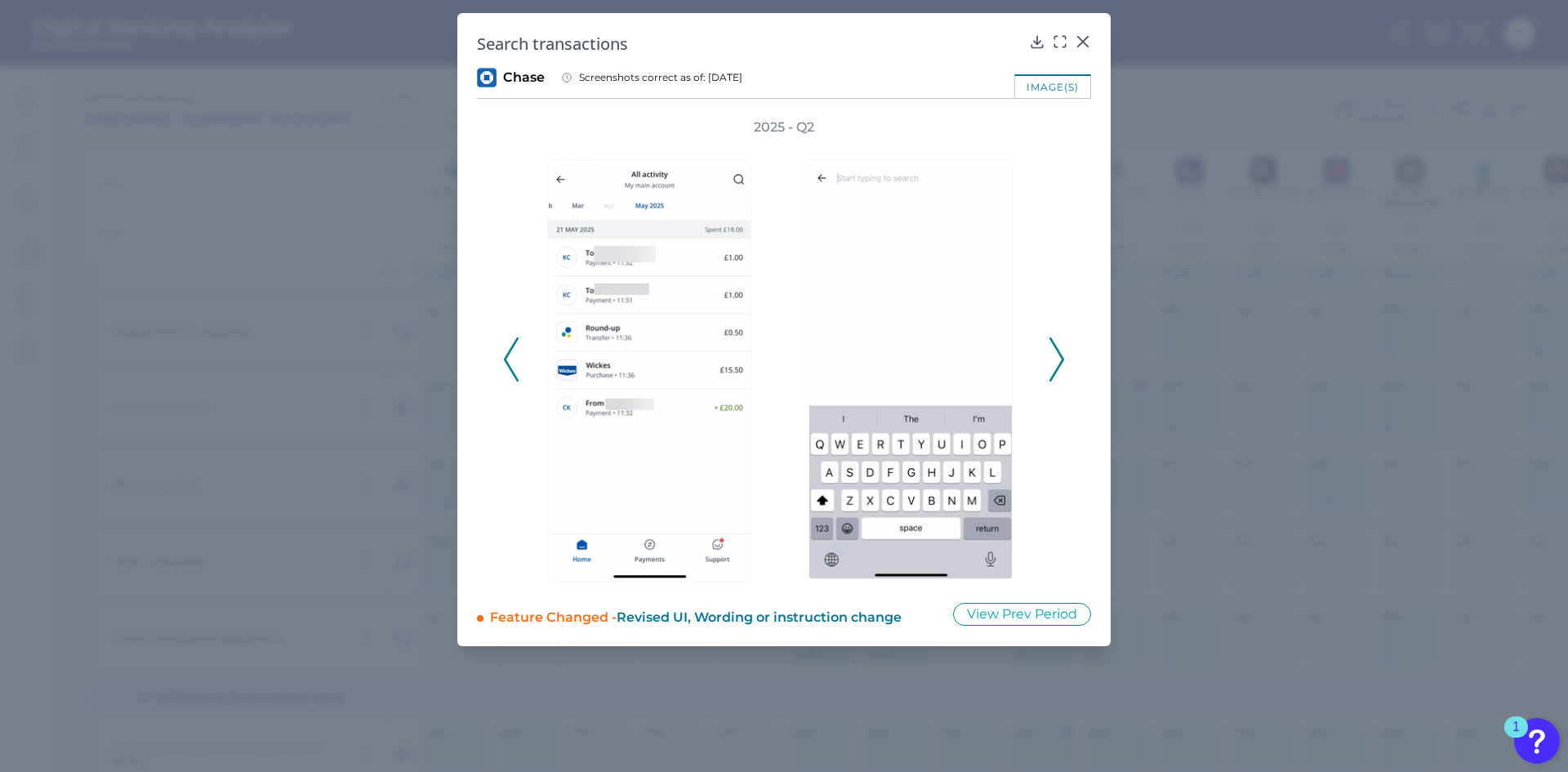
click at [1060, 366] on polyline at bounding box center [1056, 359] width 12 height 41
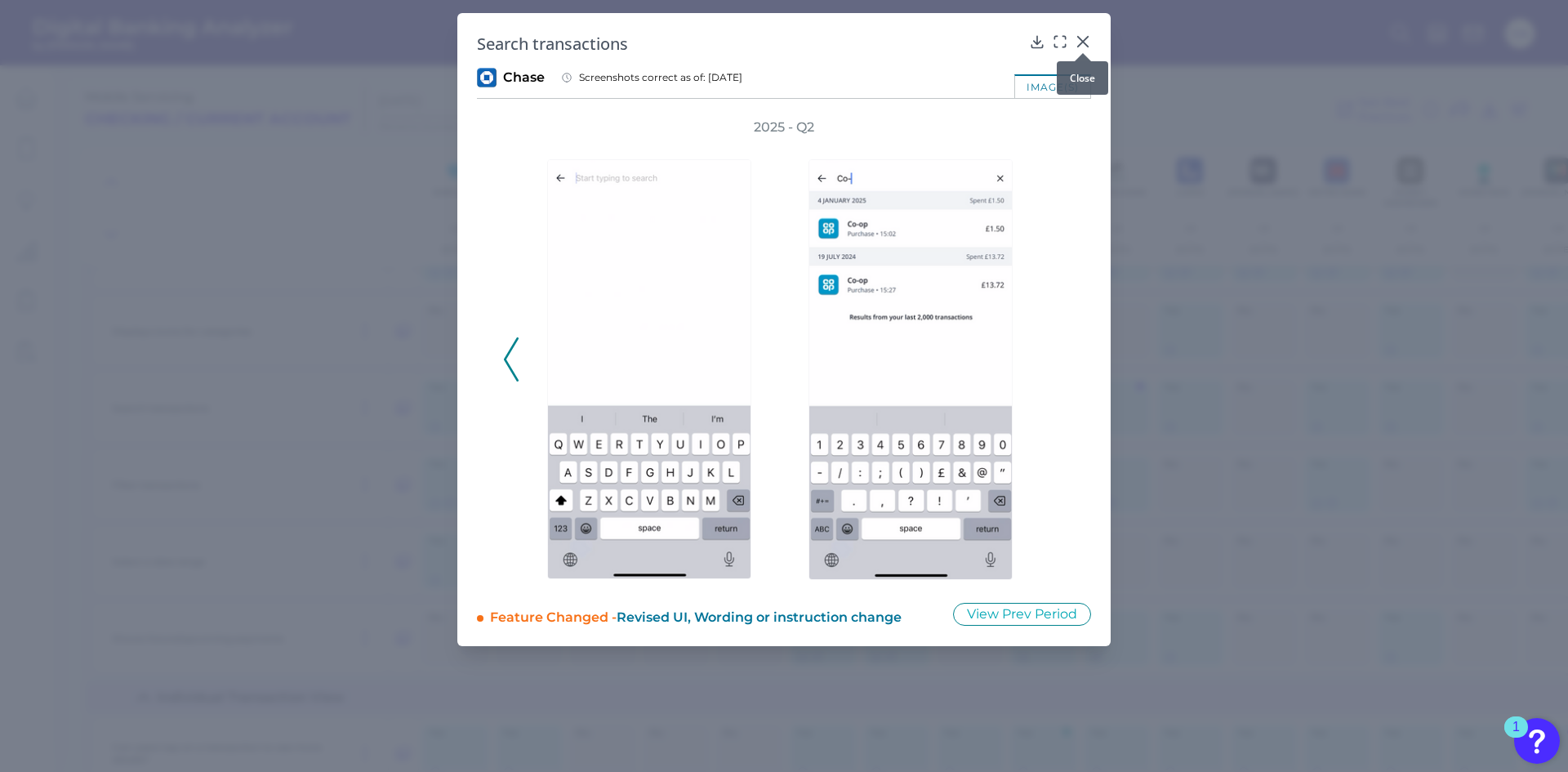
click at [1086, 48] on div at bounding box center [1083, 53] width 17 height 17
click at [1082, 60] on div at bounding box center [1083, 53] width 17 height 17
click at [1083, 47] on div at bounding box center [1083, 53] width 17 height 17
click at [1083, 36] on icon at bounding box center [1083, 41] width 17 height 17
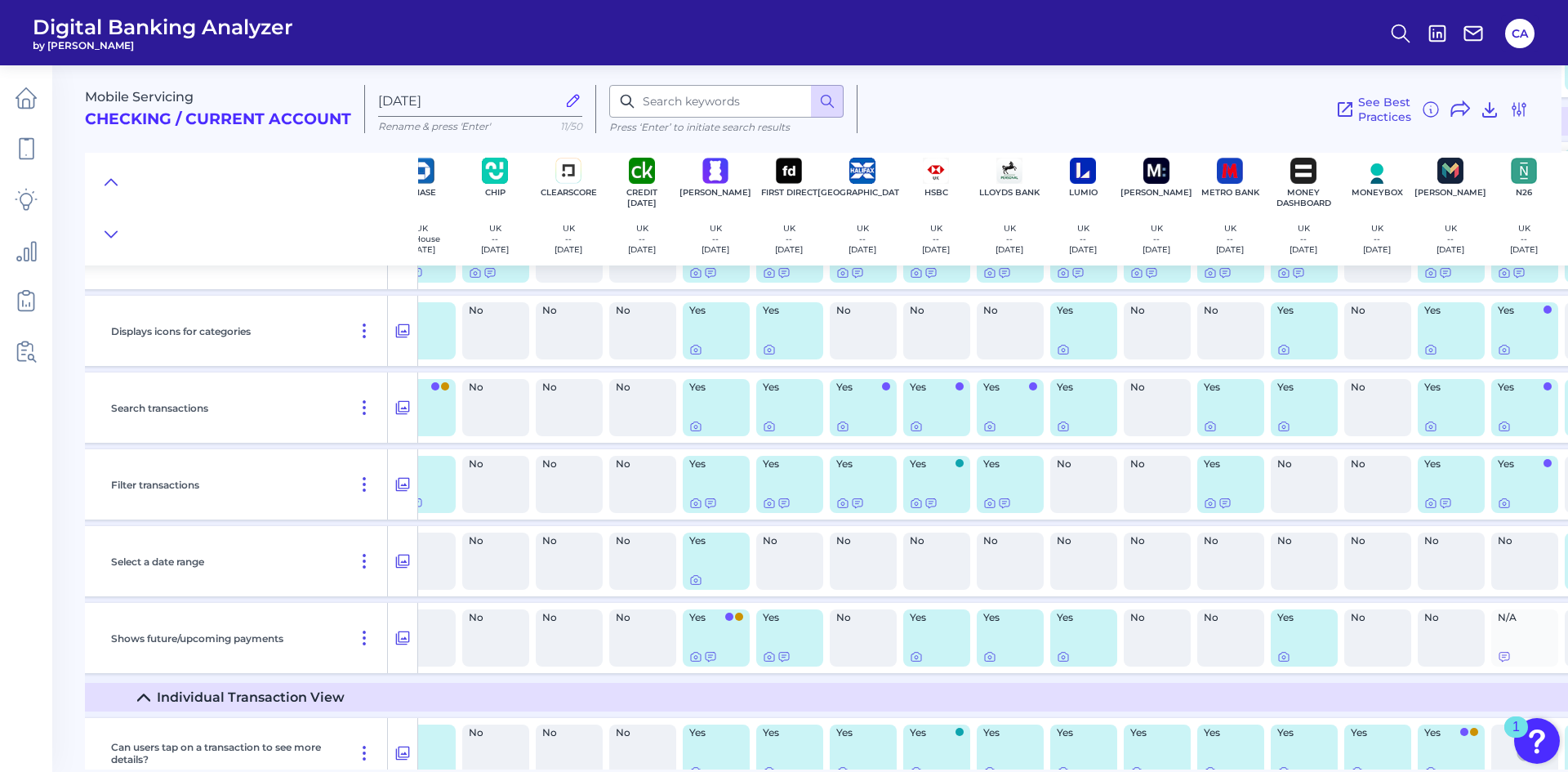
scroll to position [5917, 210]
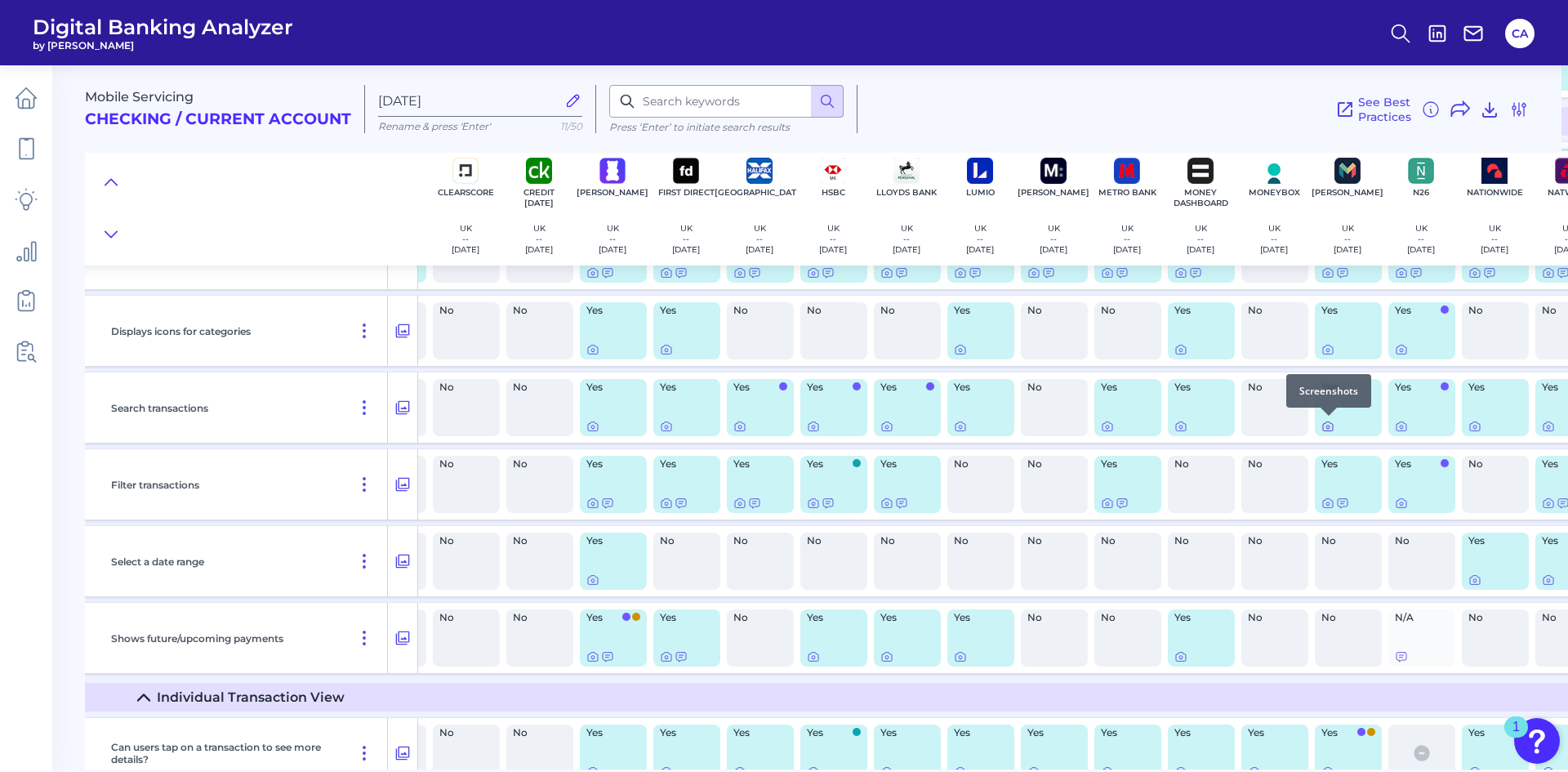
click at [1324, 427] on icon at bounding box center [1329, 427] width 13 height 13
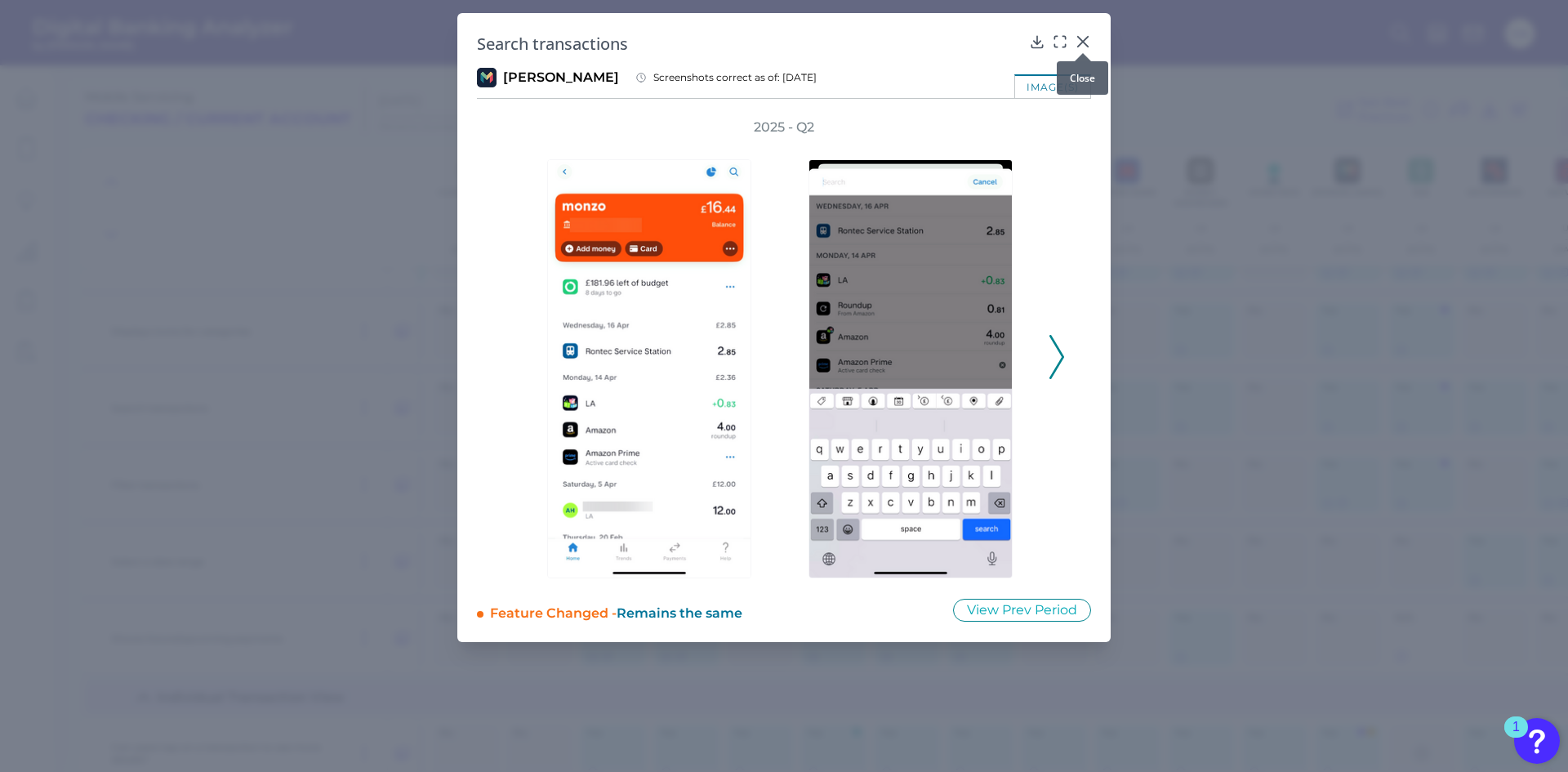
click at [1088, 43] on icon at bounding box center [1083, 41] width 17 height 17
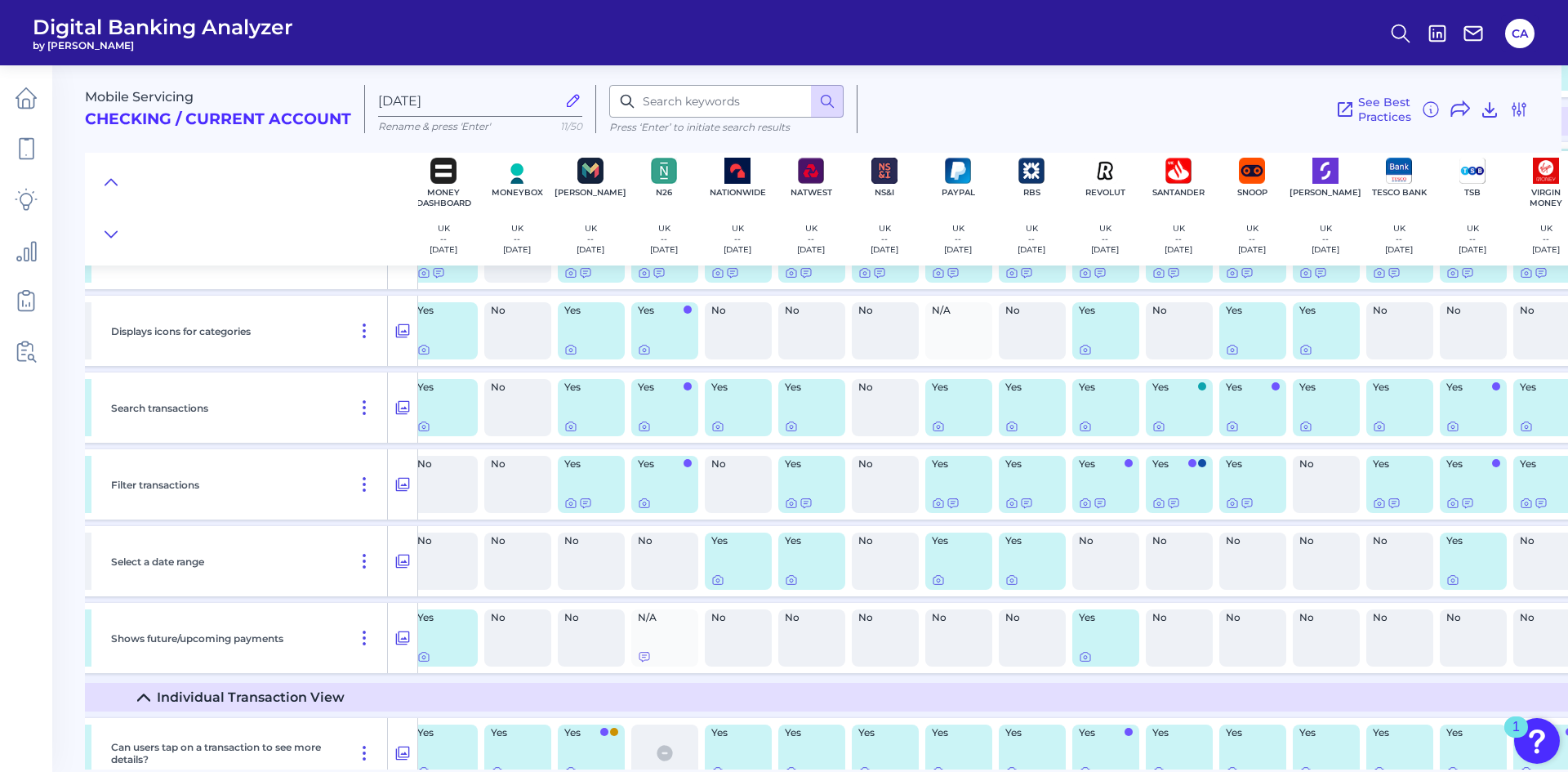
scroll to position [5917, 996]
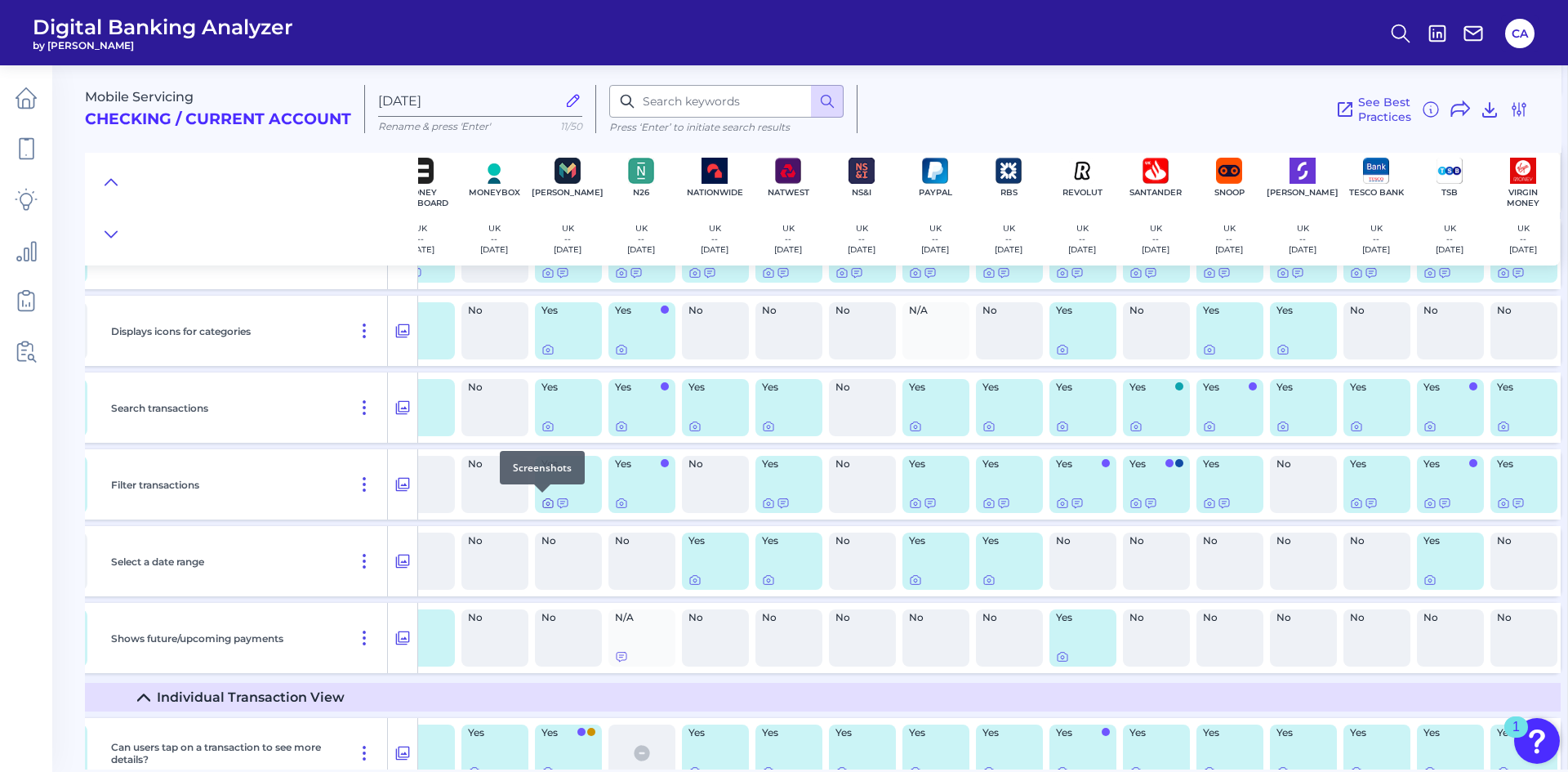
click at [545, 500] on icon at bounding box center [548, 504] width 10 height 9
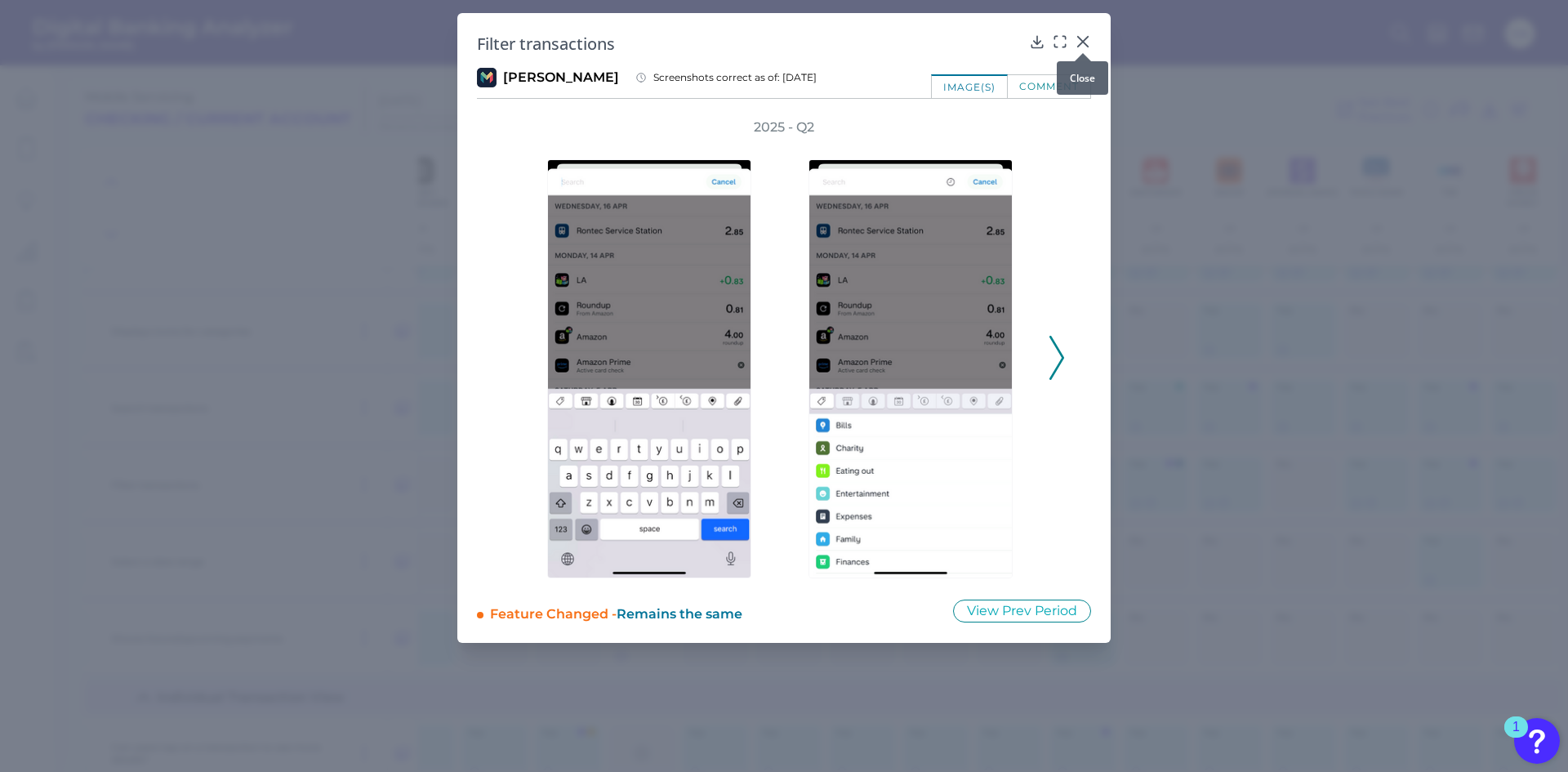
click at [1087, 45] on div at bounding box center [1083, 53] width 17 height 17
click at [1083, 43] on icon at bounding box center [1083, 41] width 17 height 17
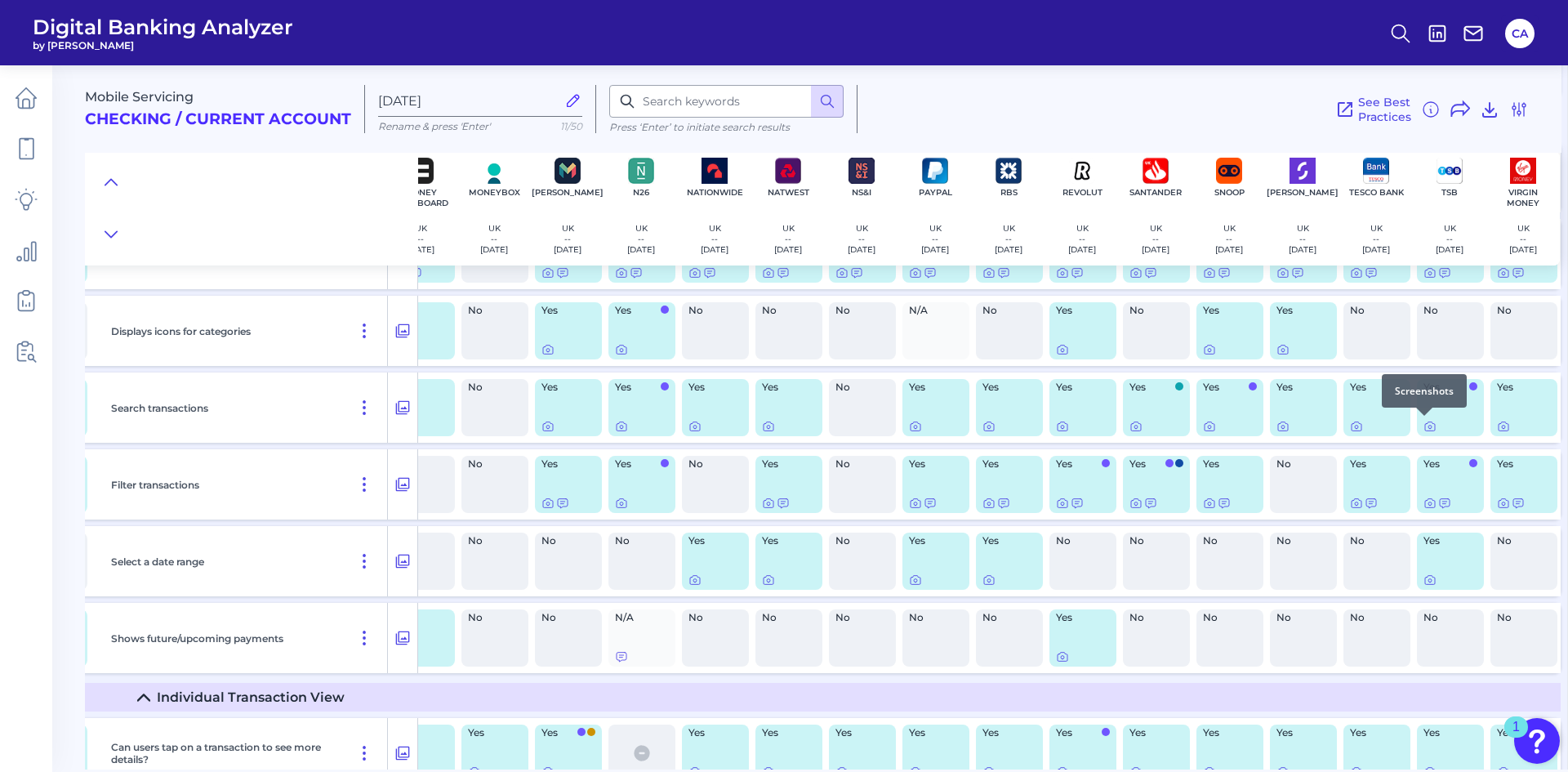
click at [1423, 423] on div at bounding box center [1425, 416] width 17 height 17
click at [1427, 427] on icon at bounding box center [1430, 427] width 13 height 13
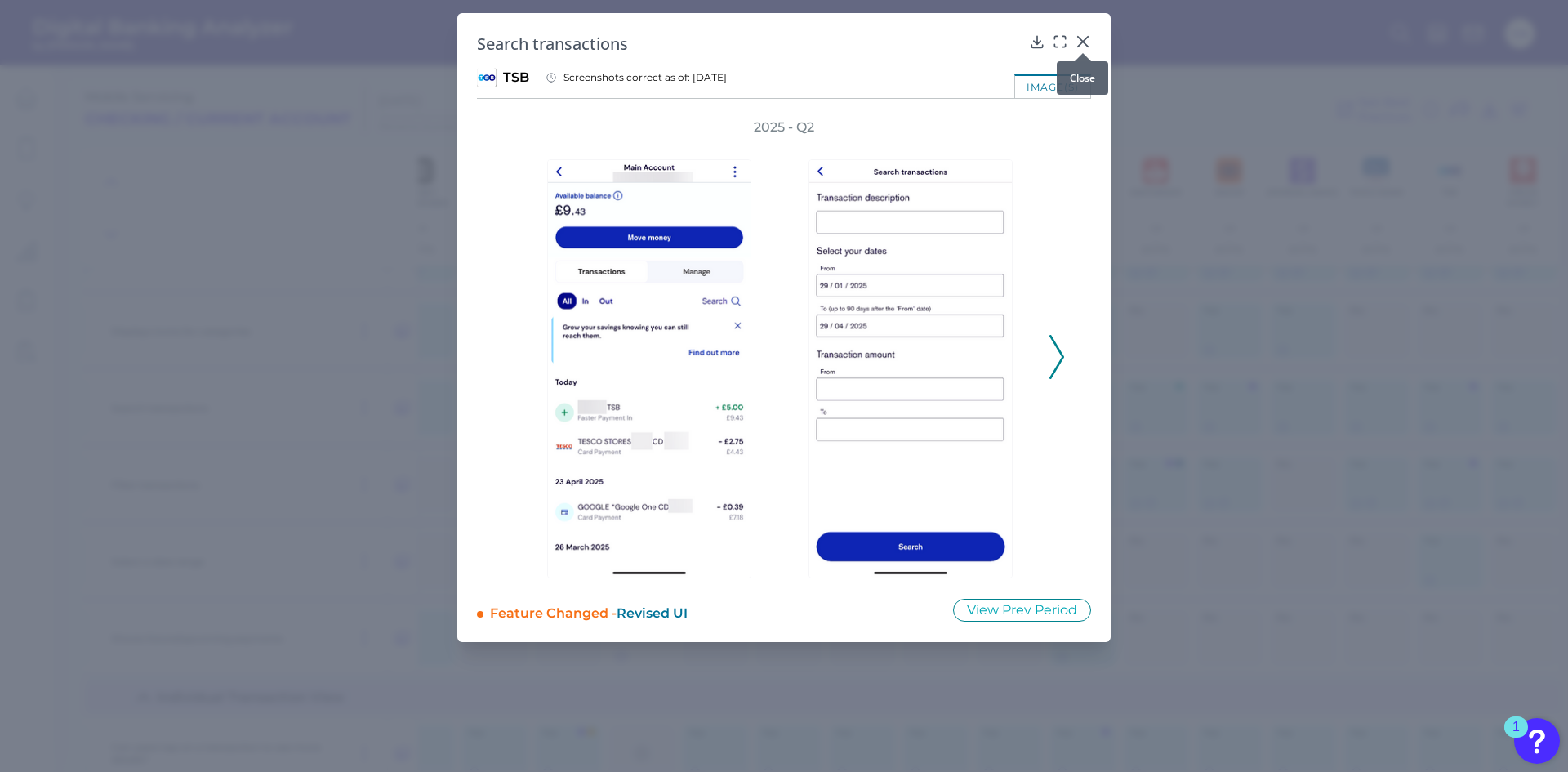
click at [1083, 37] on icon at bounding box center [1083, 41] width 17 height 17
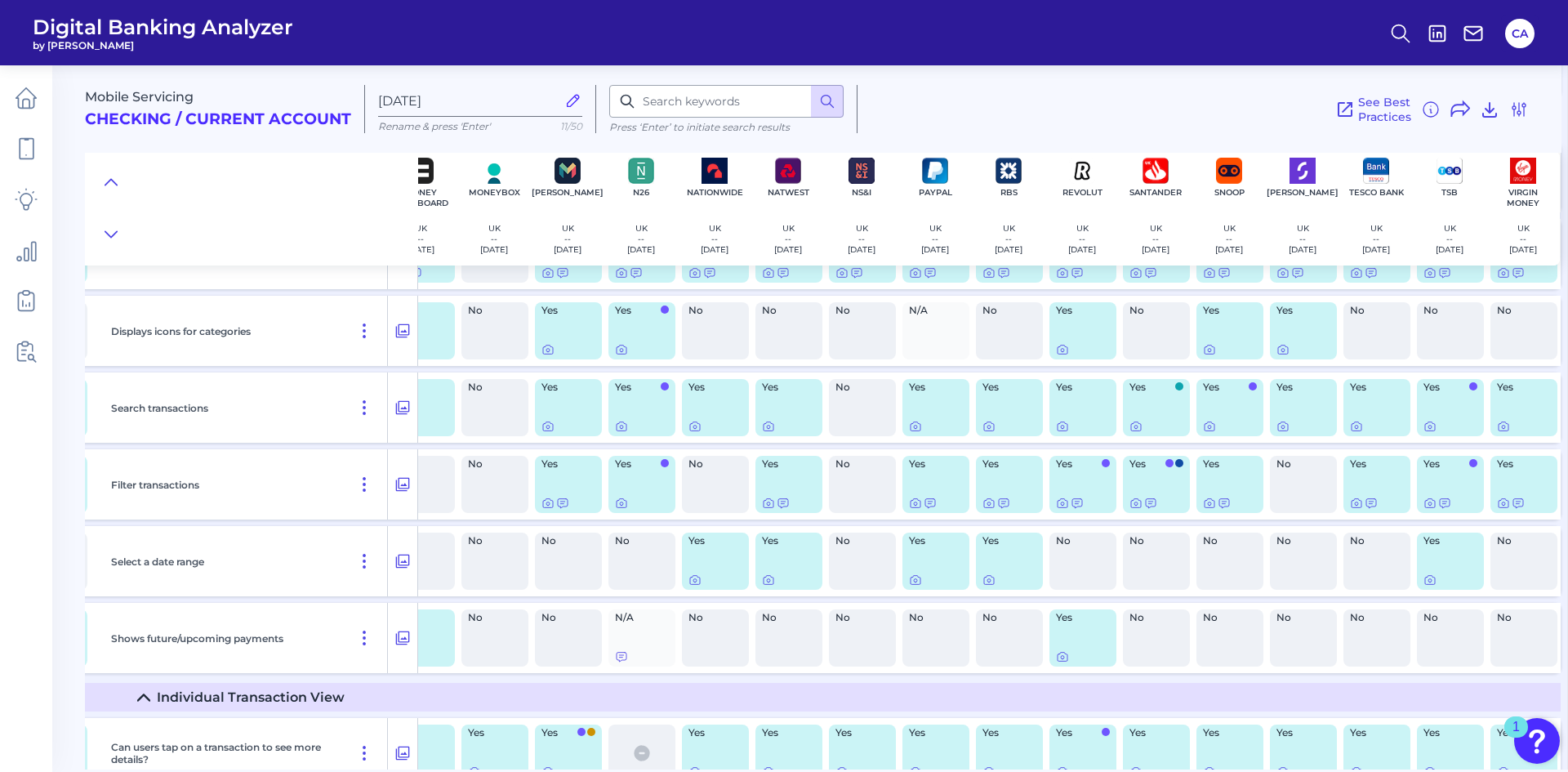
click at [1124, 434] on div "Yes" at bounding box center [1156, 408] width 67 height 57
click at [1130, 428] on icon at bounding box center [1136, 427] width 13 height 13
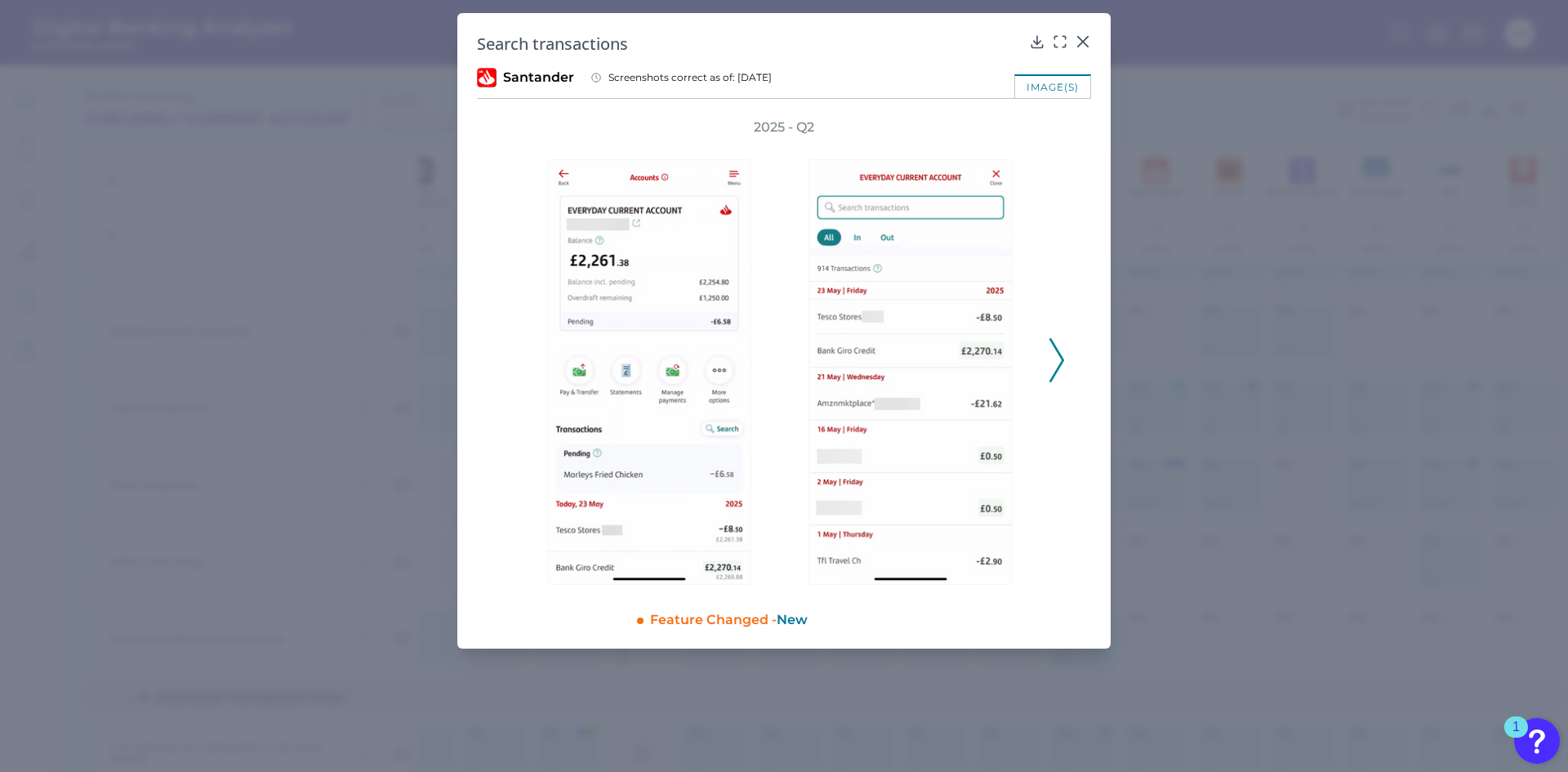
click at [1033, 382] on div at bounding box center [915, 360] width 245 height 448
click at [1045, 358] on div at bounding box center [915, 360] width 262 height 448
click at [1046, 359] on div "2025 - Q2" at bounding box center [784, 351] width 562 height 466
click at [1051, 362] on icon at bounding box center [1057, 359] width 15 height 44
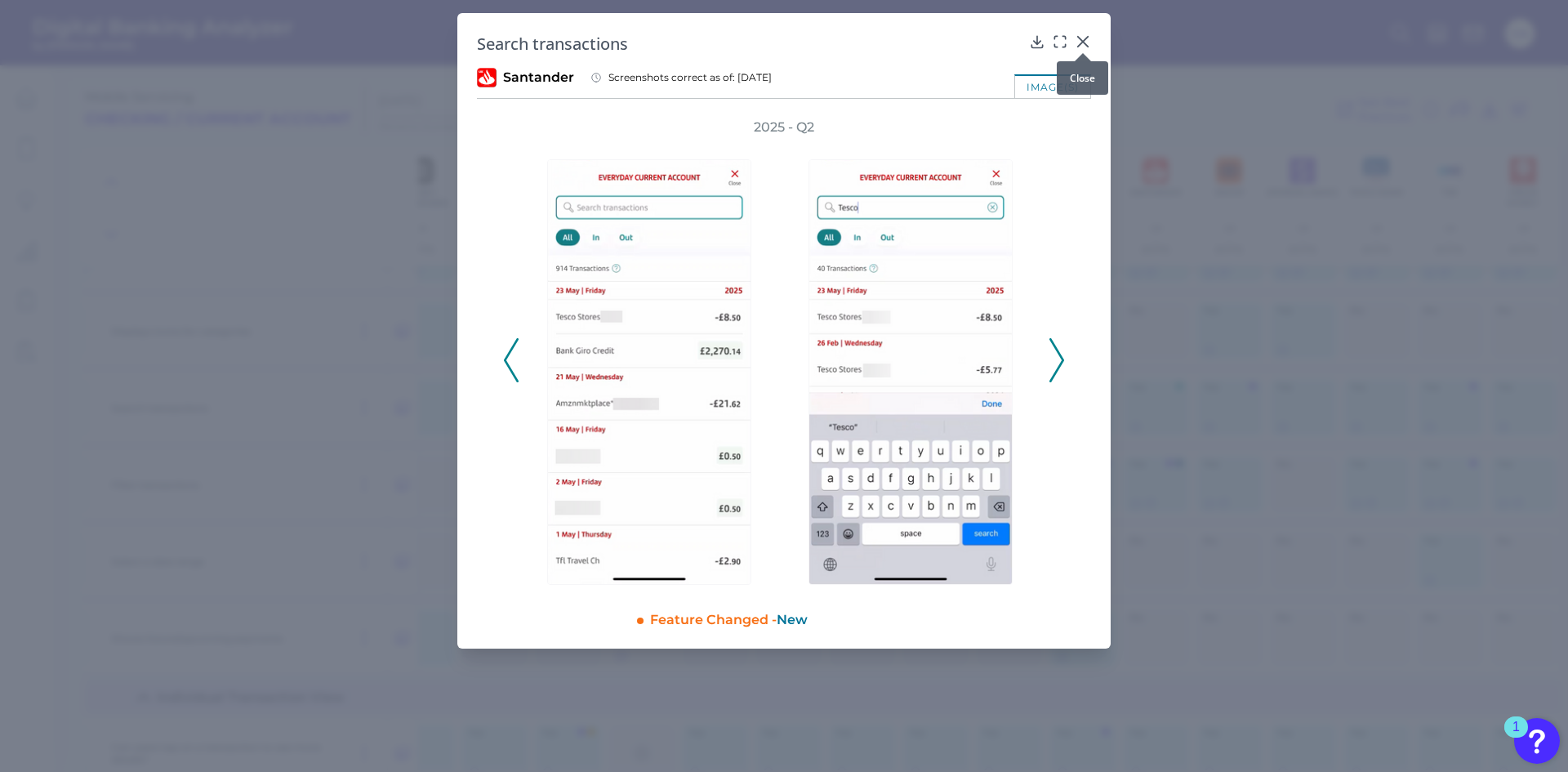
click at [1089, 41] on icon at bounding box center [1083, 41] width 17 height 17
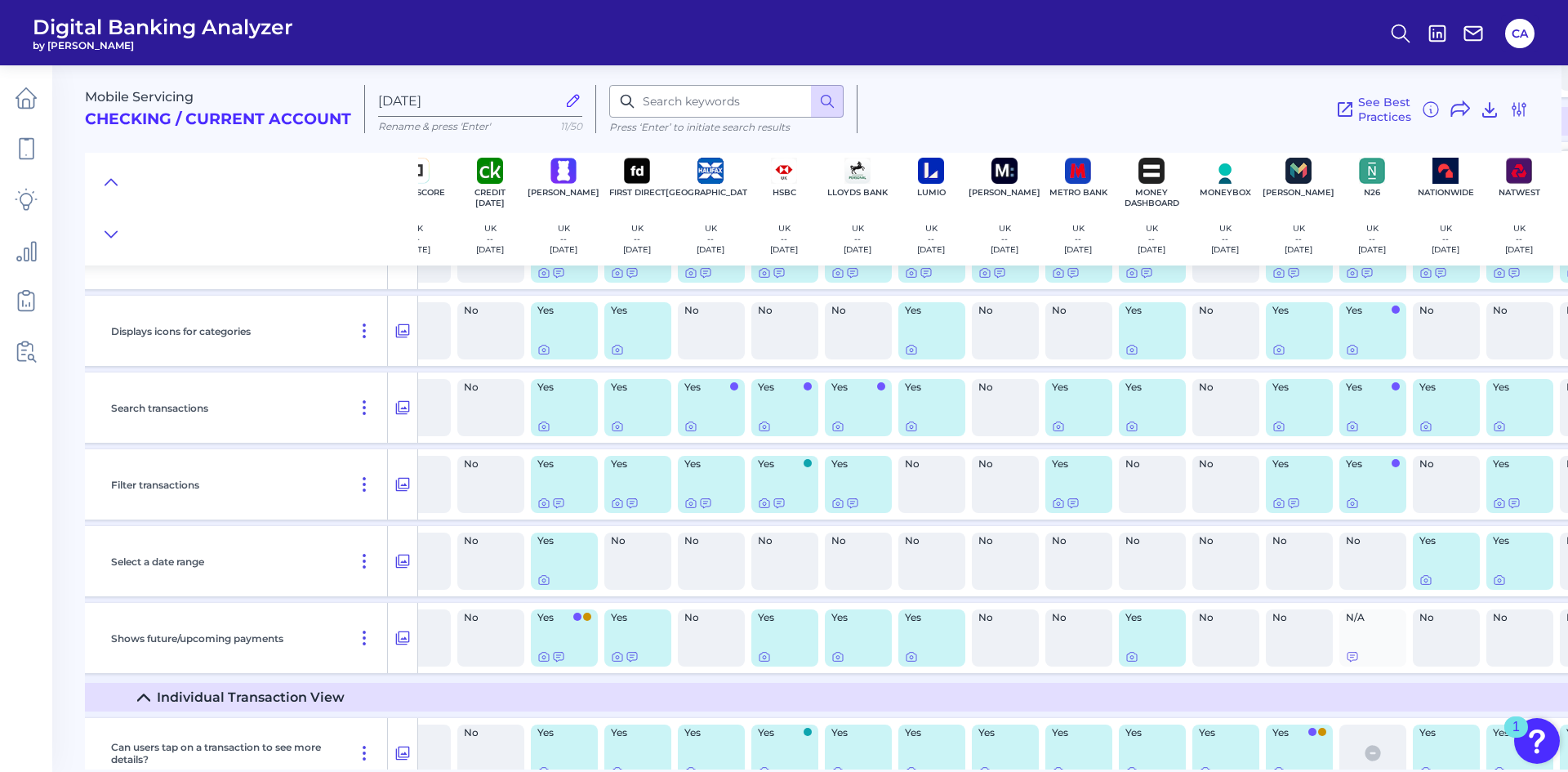
scroll to position [5917, 164]
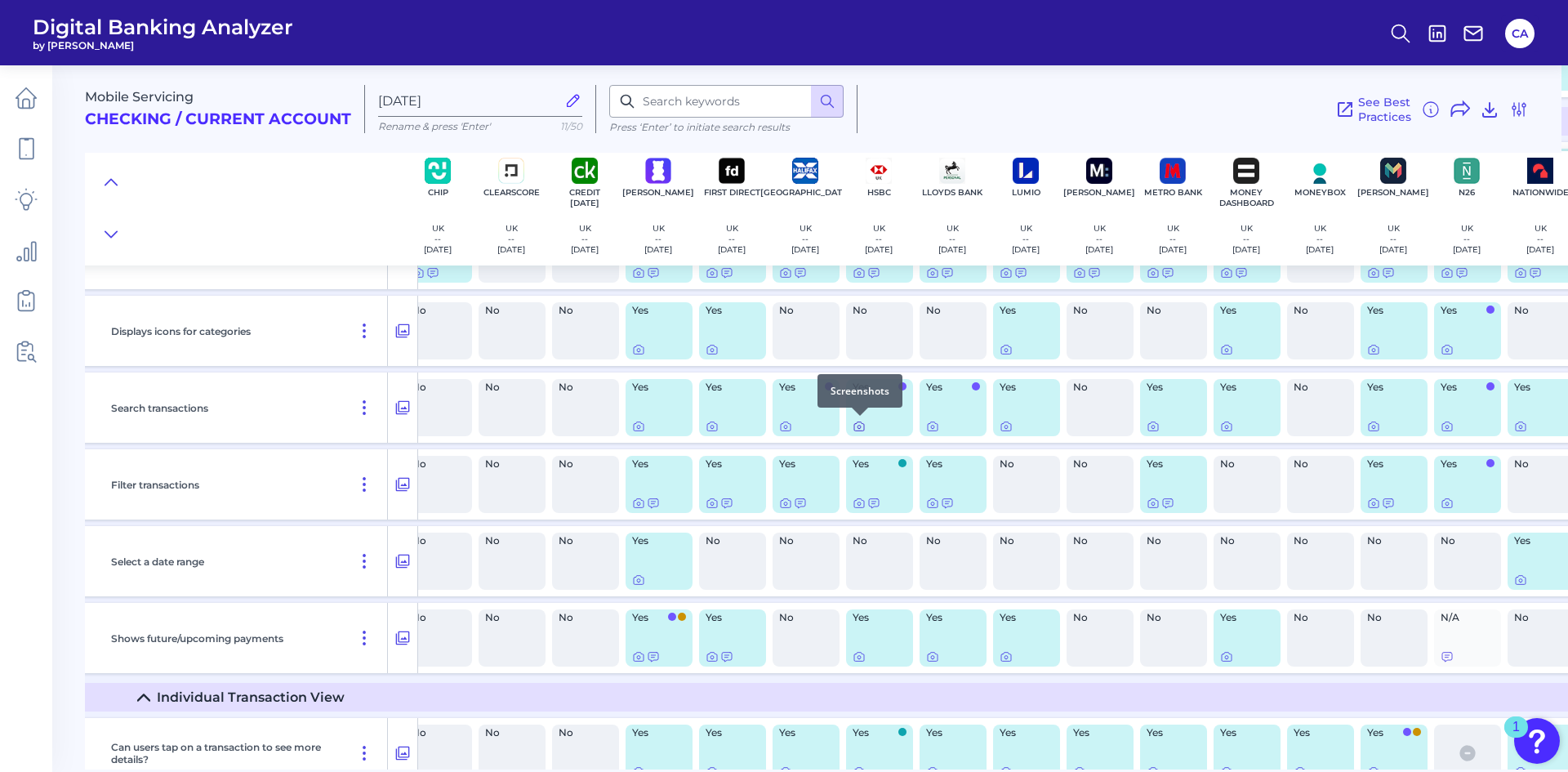
click at [856, 423] on div at bounding box center [861, 416] width 17 height 17
click at [865, 422] on div at bounding box center [861, 416] width 17 height 17
click at [855, 425] on icon at bounding box center [860, 427] width 13 height 13
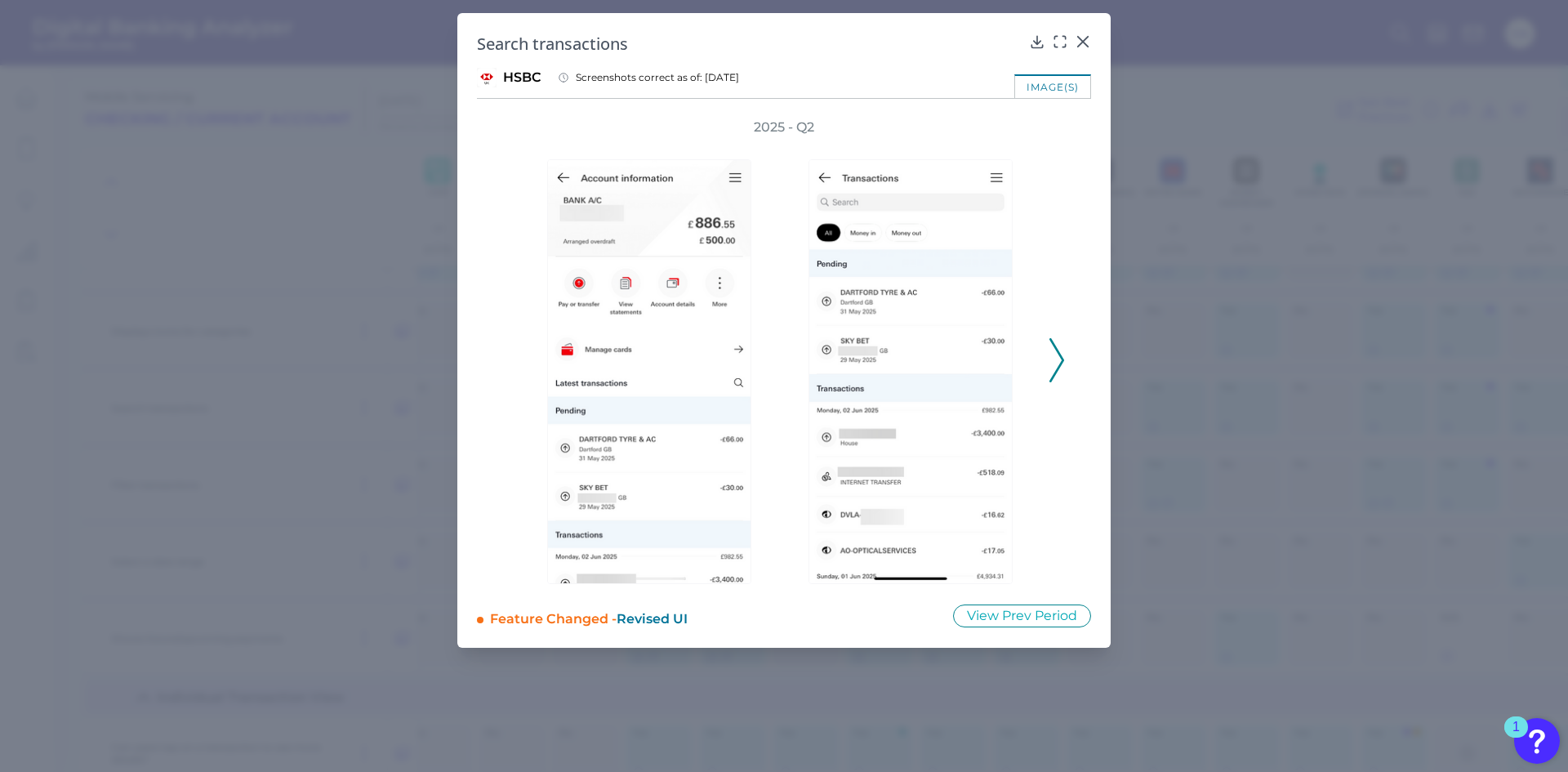
click at [1055, 347] on polyline at bounding box center [1056, 359] width 12 height 41
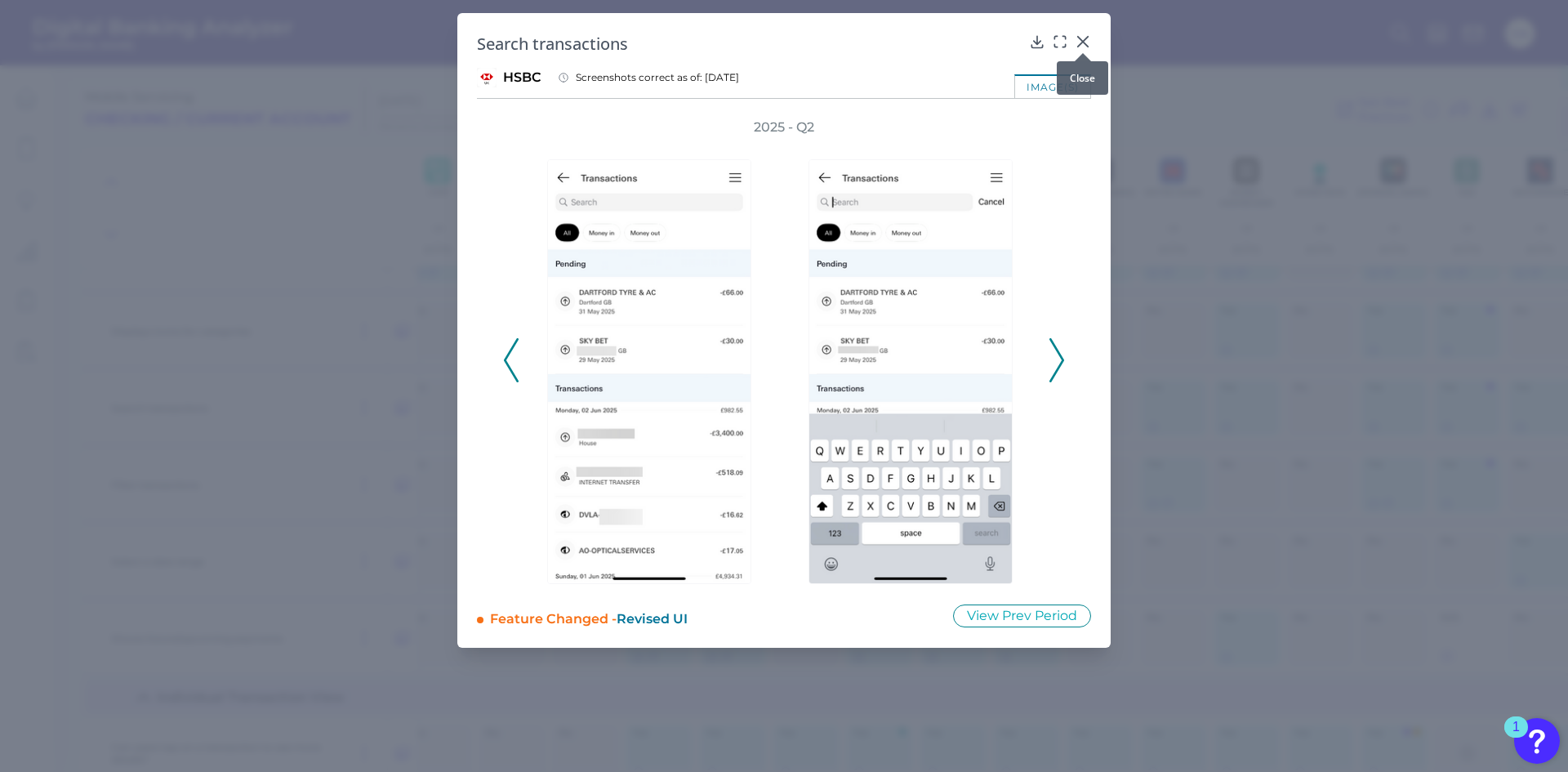
click at [1086, 41] on icon at bounding box center [1083, 41] width 17 height 17
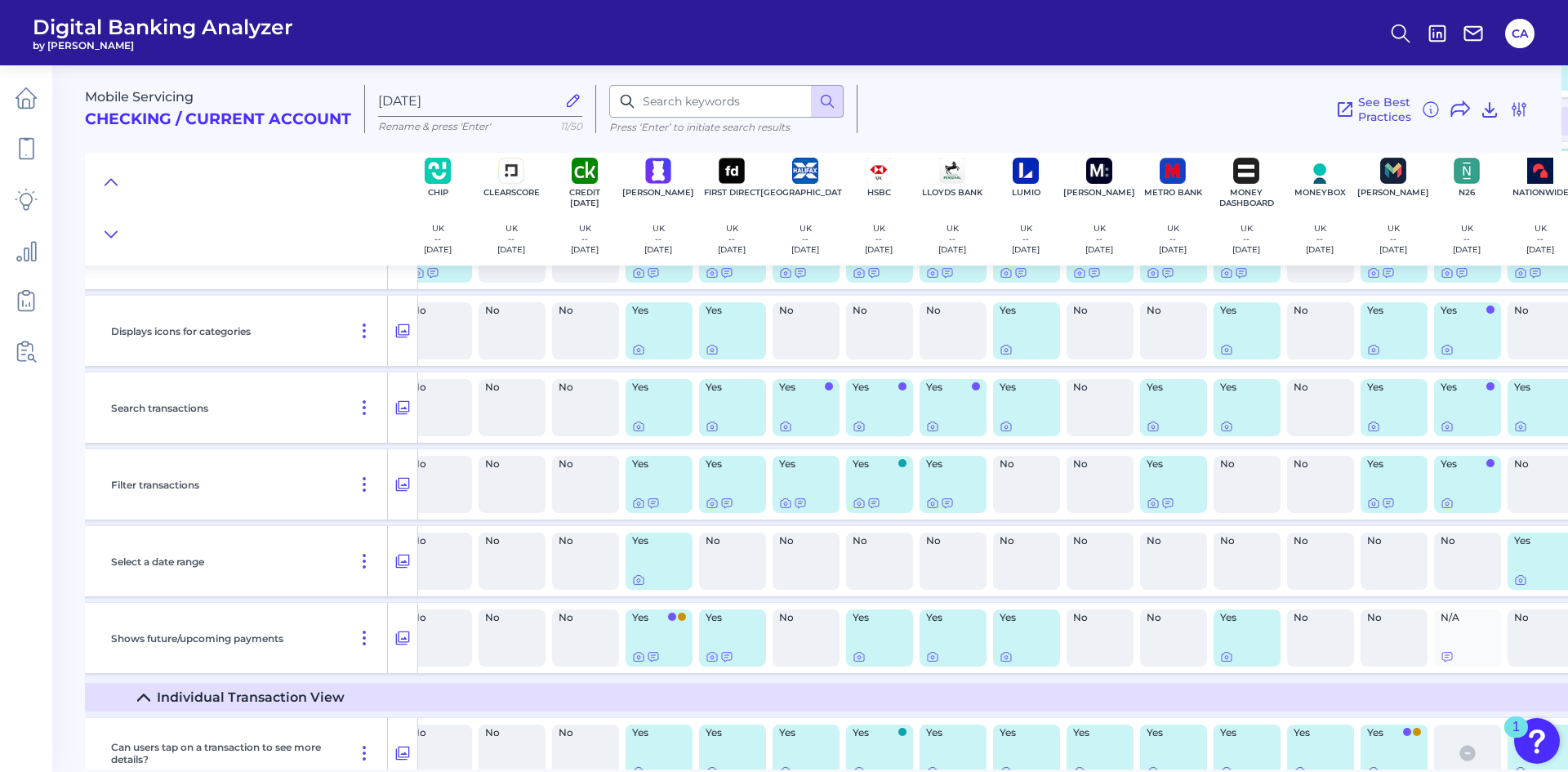
scroll to position [5917, 209]
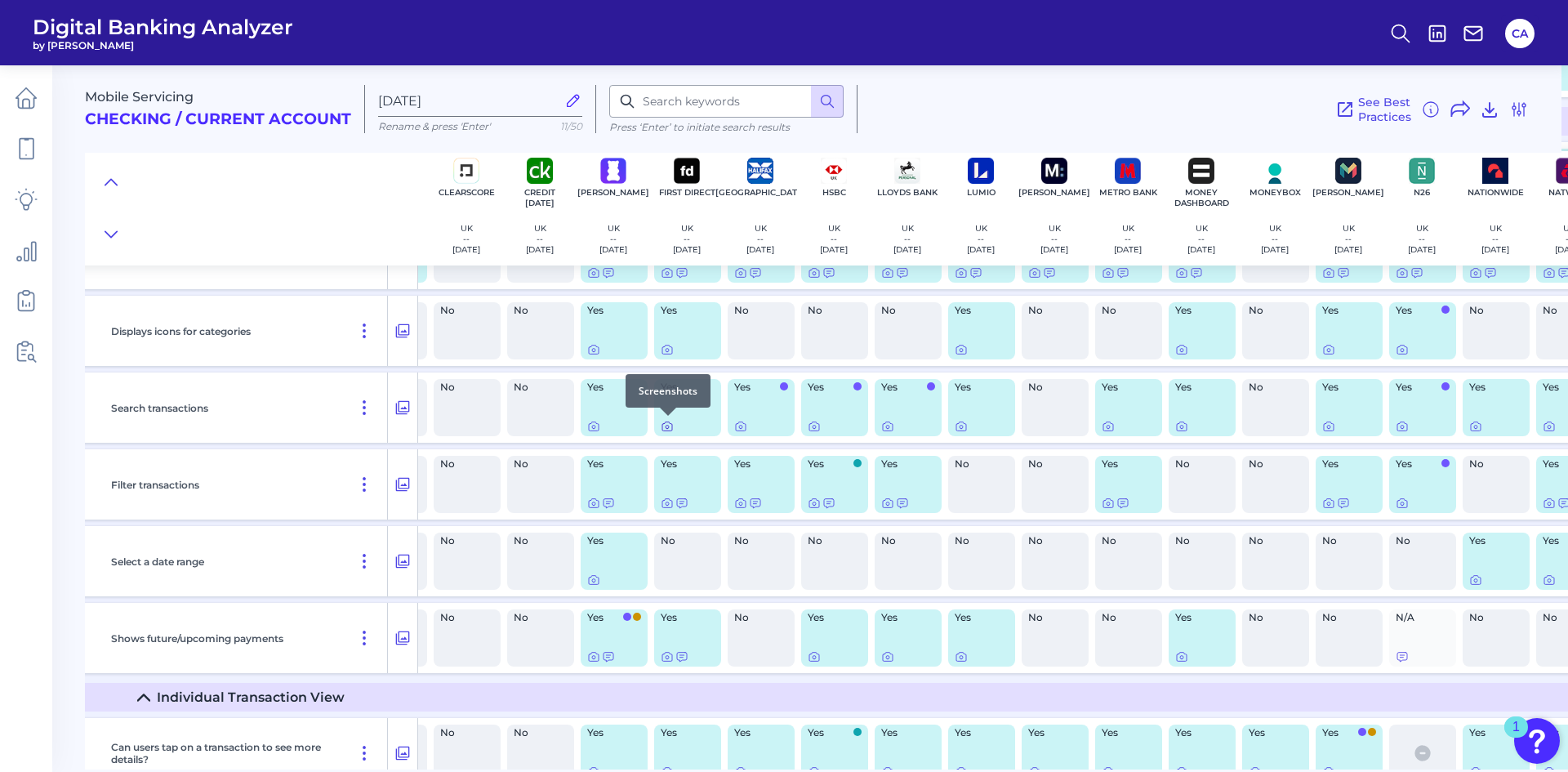
click at [665, 427] on icon at bounding box center [668, 427] width 13 height 13
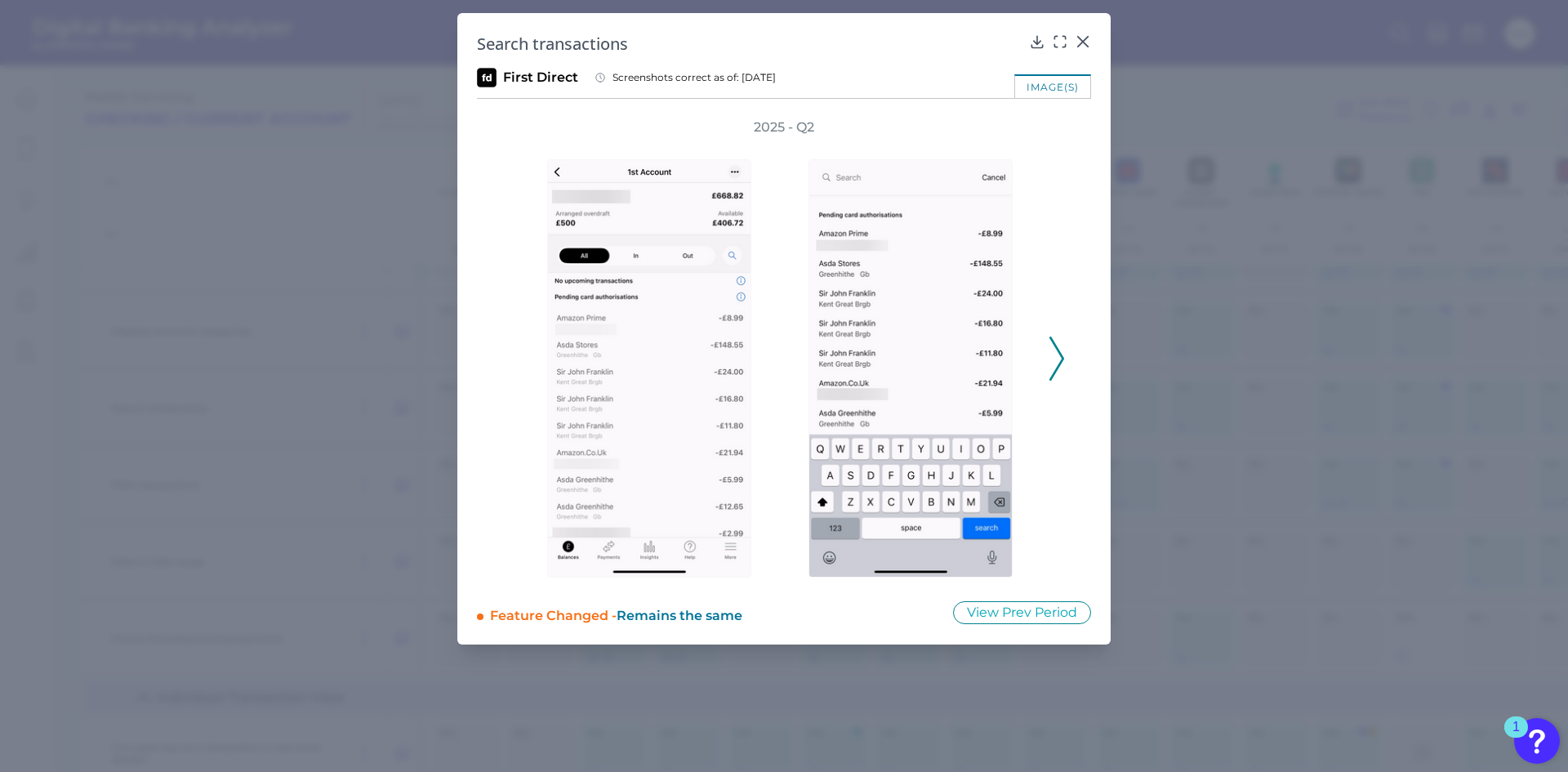
drag, startPoint x: 1045, startPoint y: 323, endPoint x: 1049, endPoint y: 343, distance: 20.4
click at [1045, 328] on div "2025 - Q2" at bounding box center [784, 350] width 562 height 462
click at [1063, 369] on icon at bounding box center [1057, 358] width 15 height 44
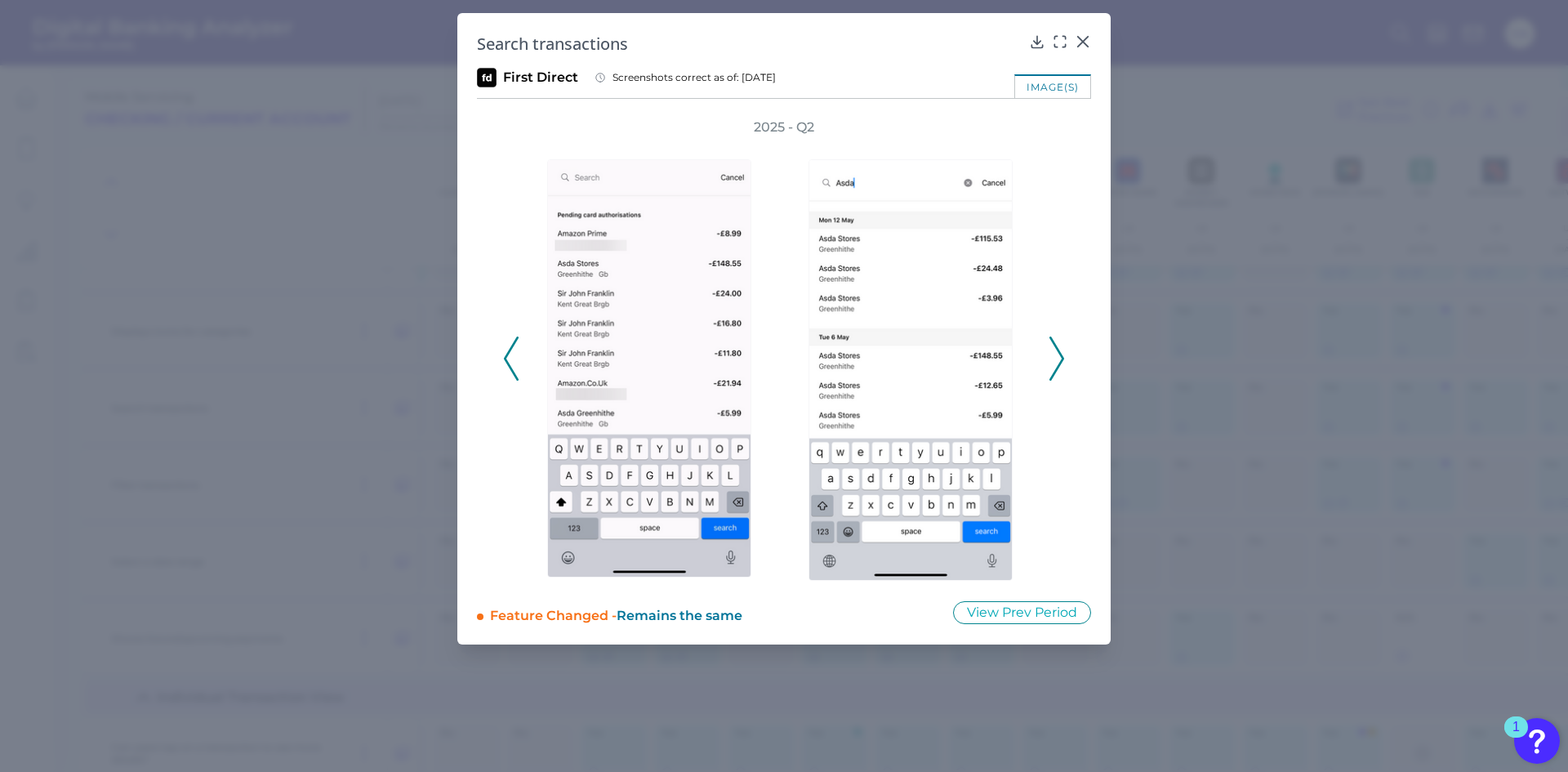
click at [1056, 362] on icon at bounding box center [1057, 358] width 15 height 44
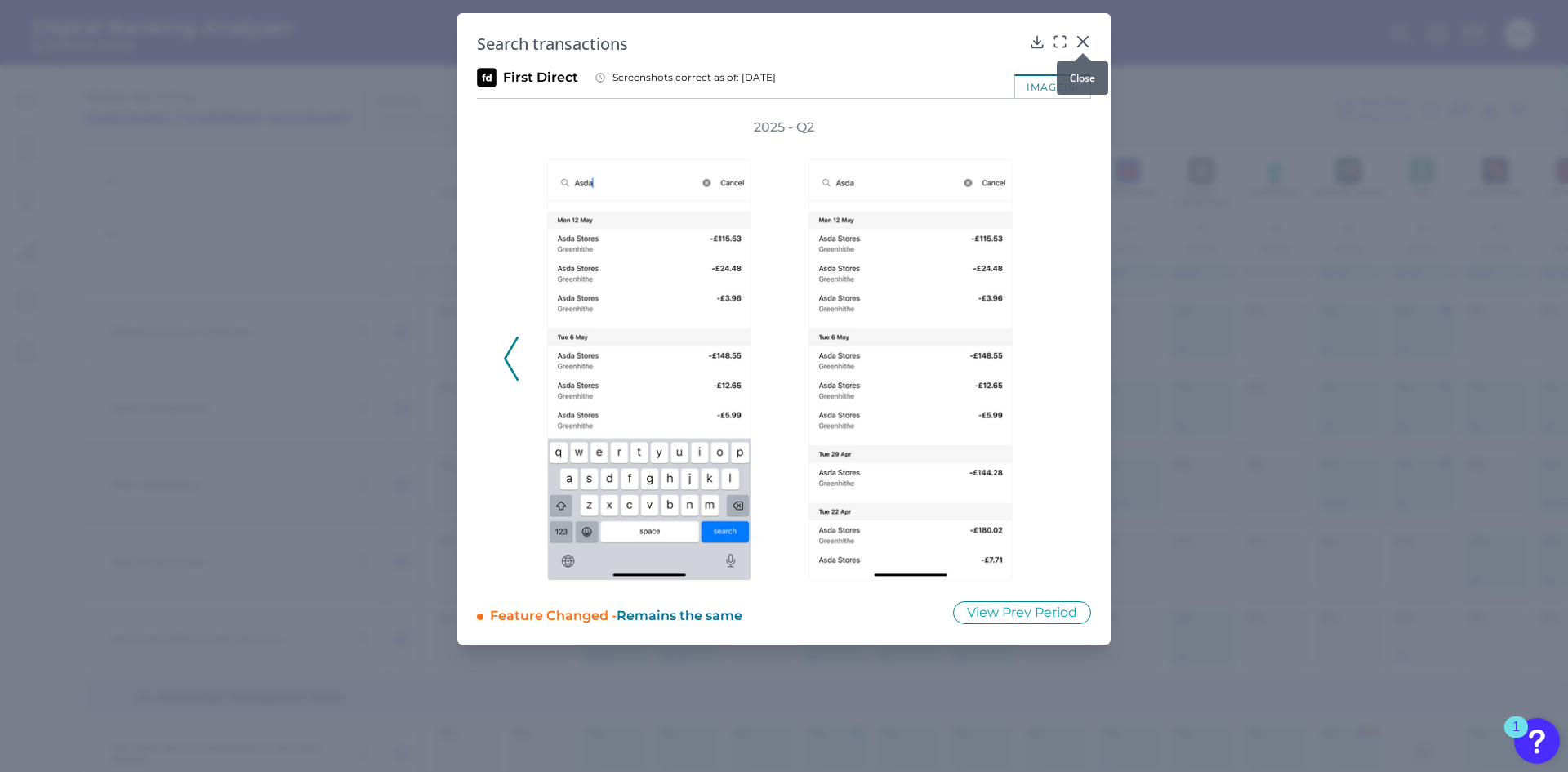
click at [1083, 42] on icon at bounding box center [1083, 41] width 10 height 10
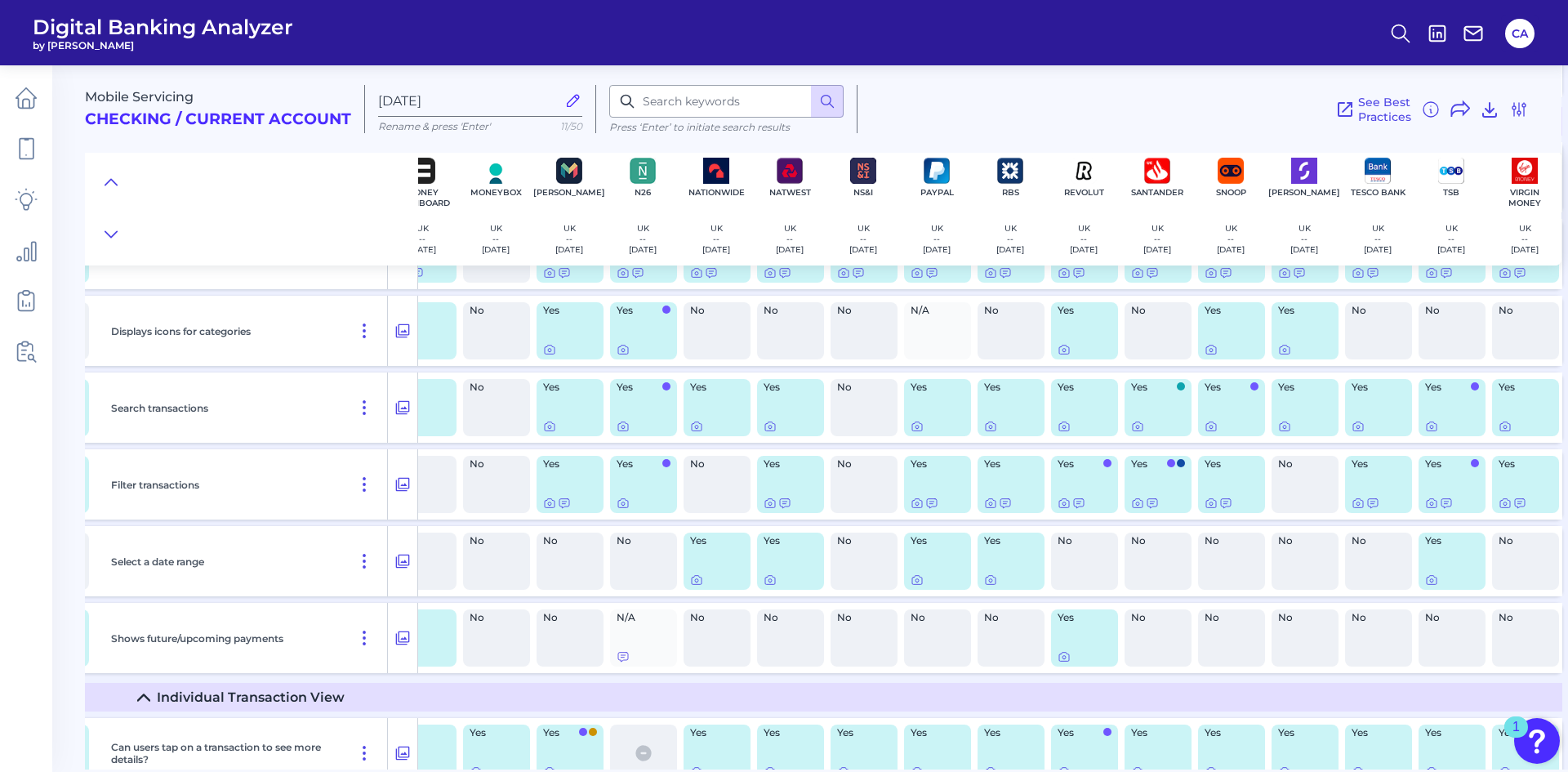
scroll to position [5917, 996]
click at [1498, 426] on icon at bounding box center [1504, 427] width 13 height 13
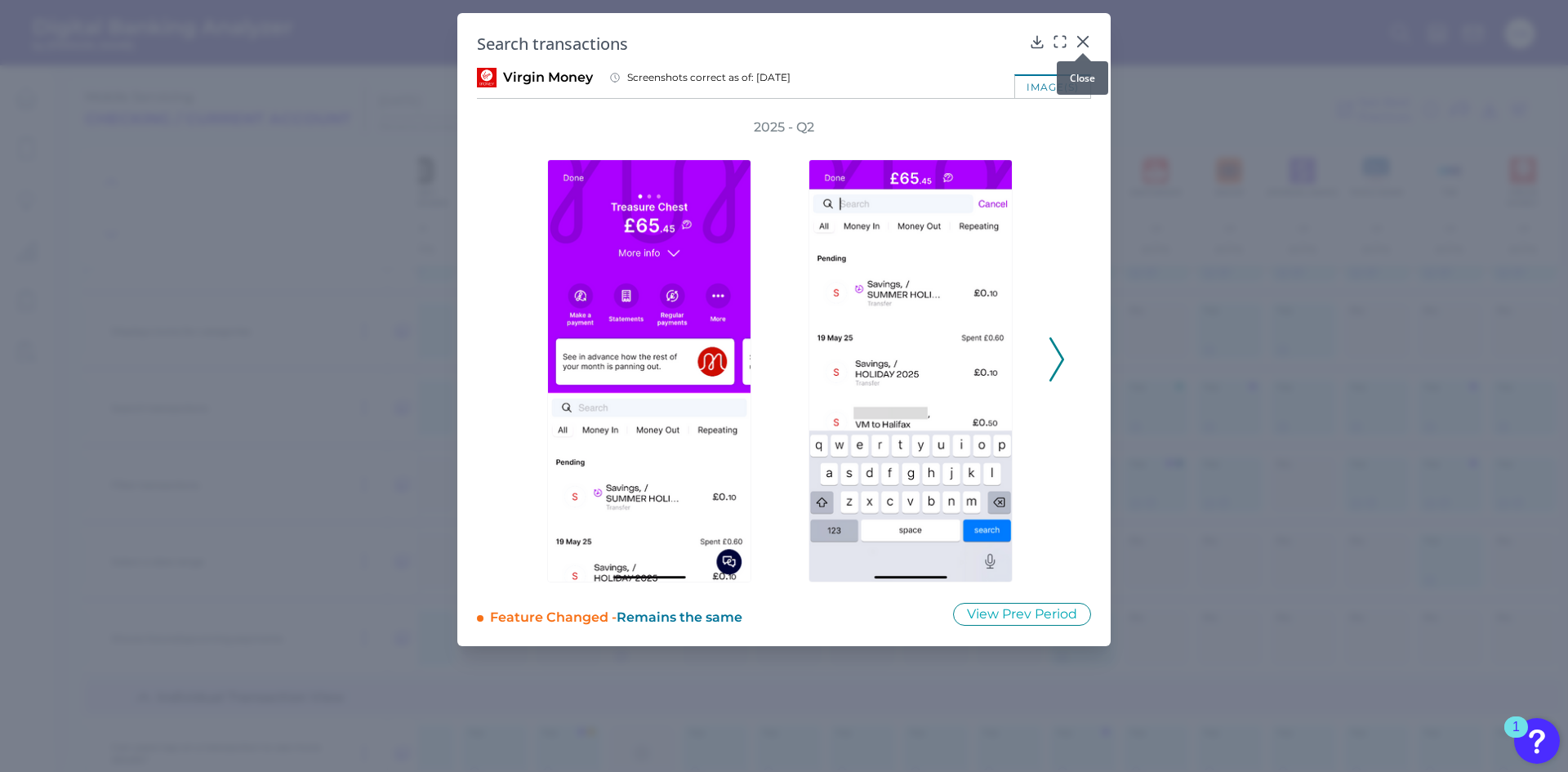
click at [1084, 41] on icon at bounding box center [1083, 41] width 10 height 10
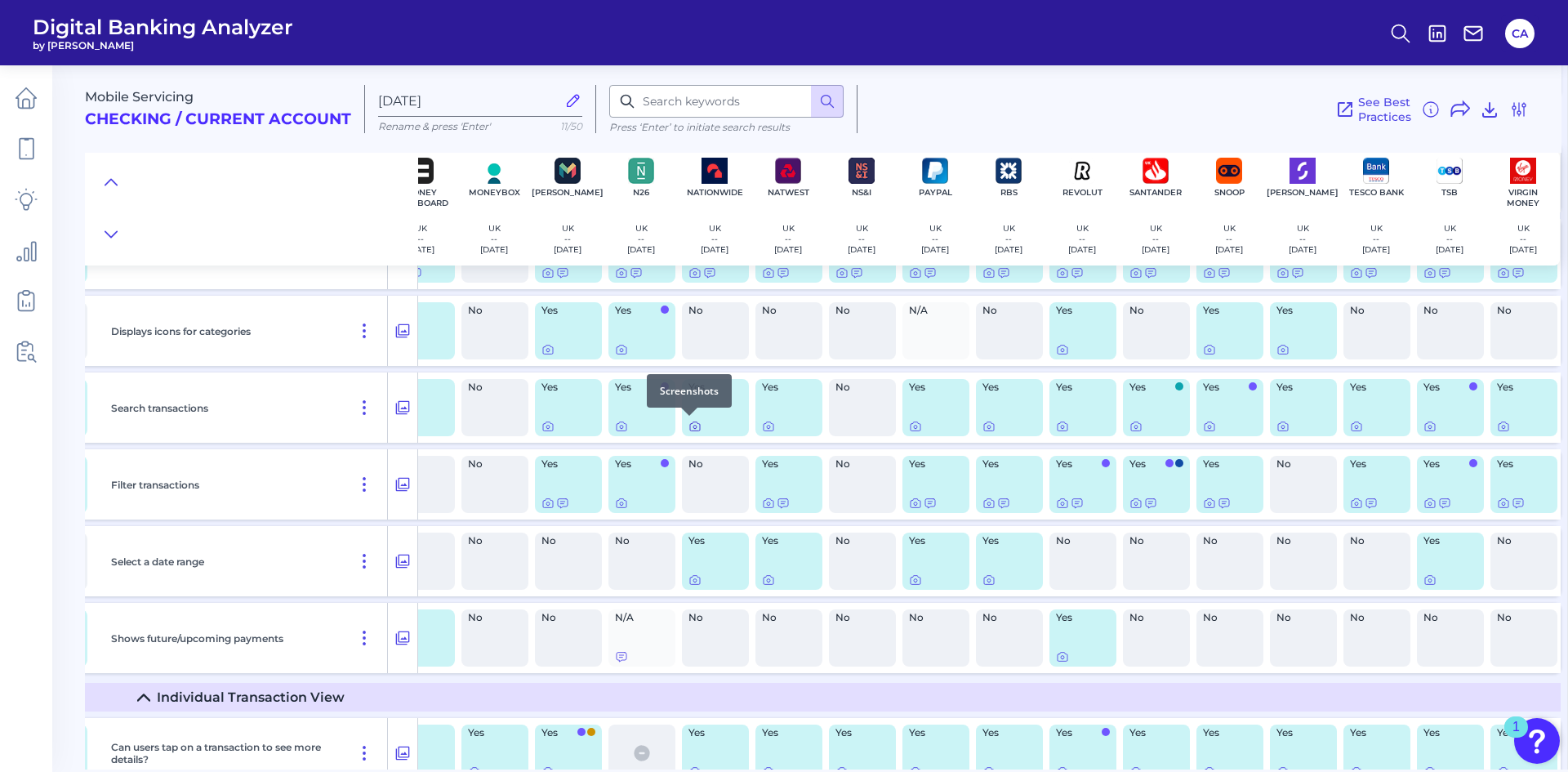
click at [688, 427] on icon at bounding box center [695, 427] width 13 height 13
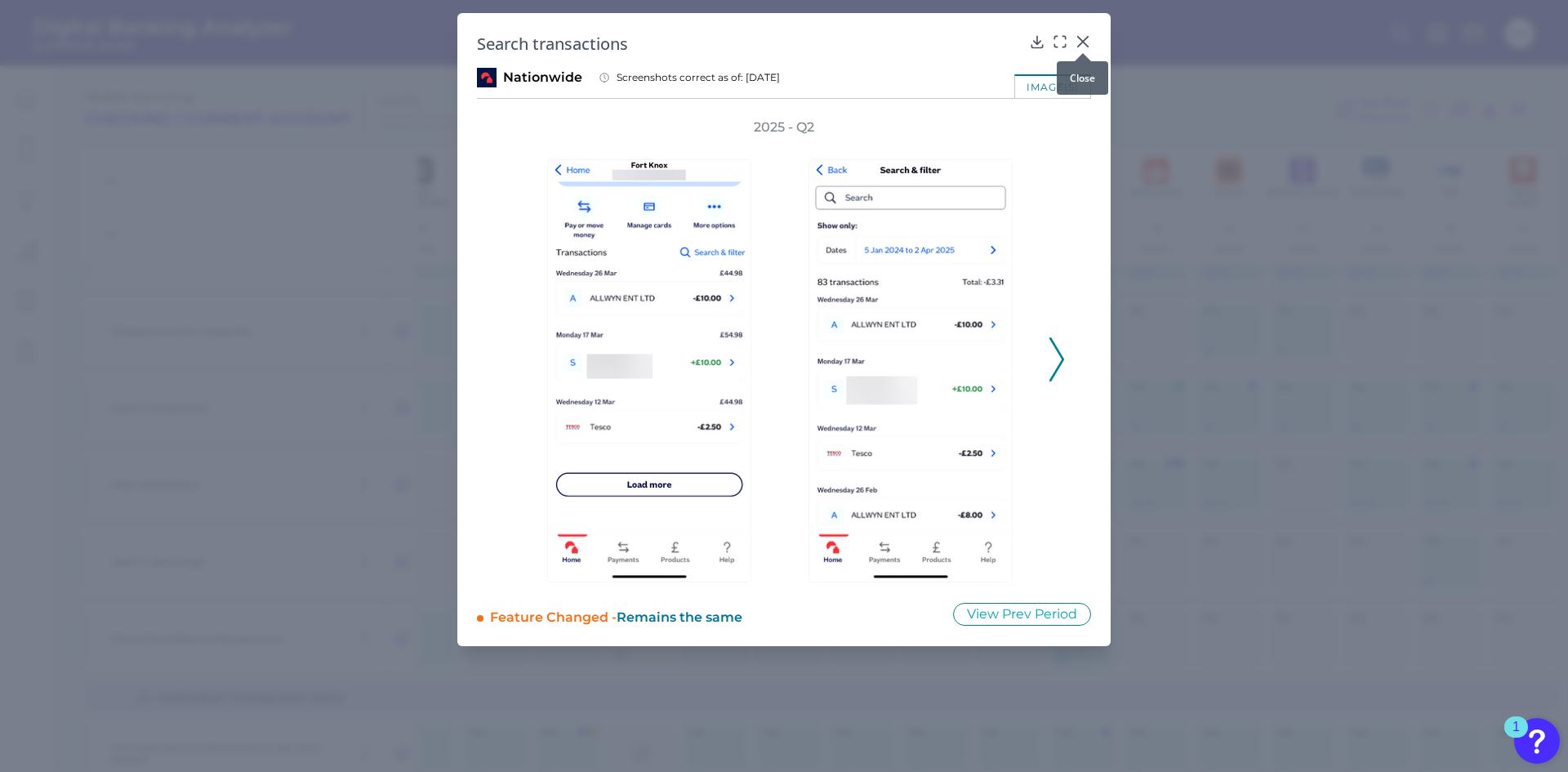
click at [1078, 42] on icon at bounding box center [1083, 41] width 17 height 17
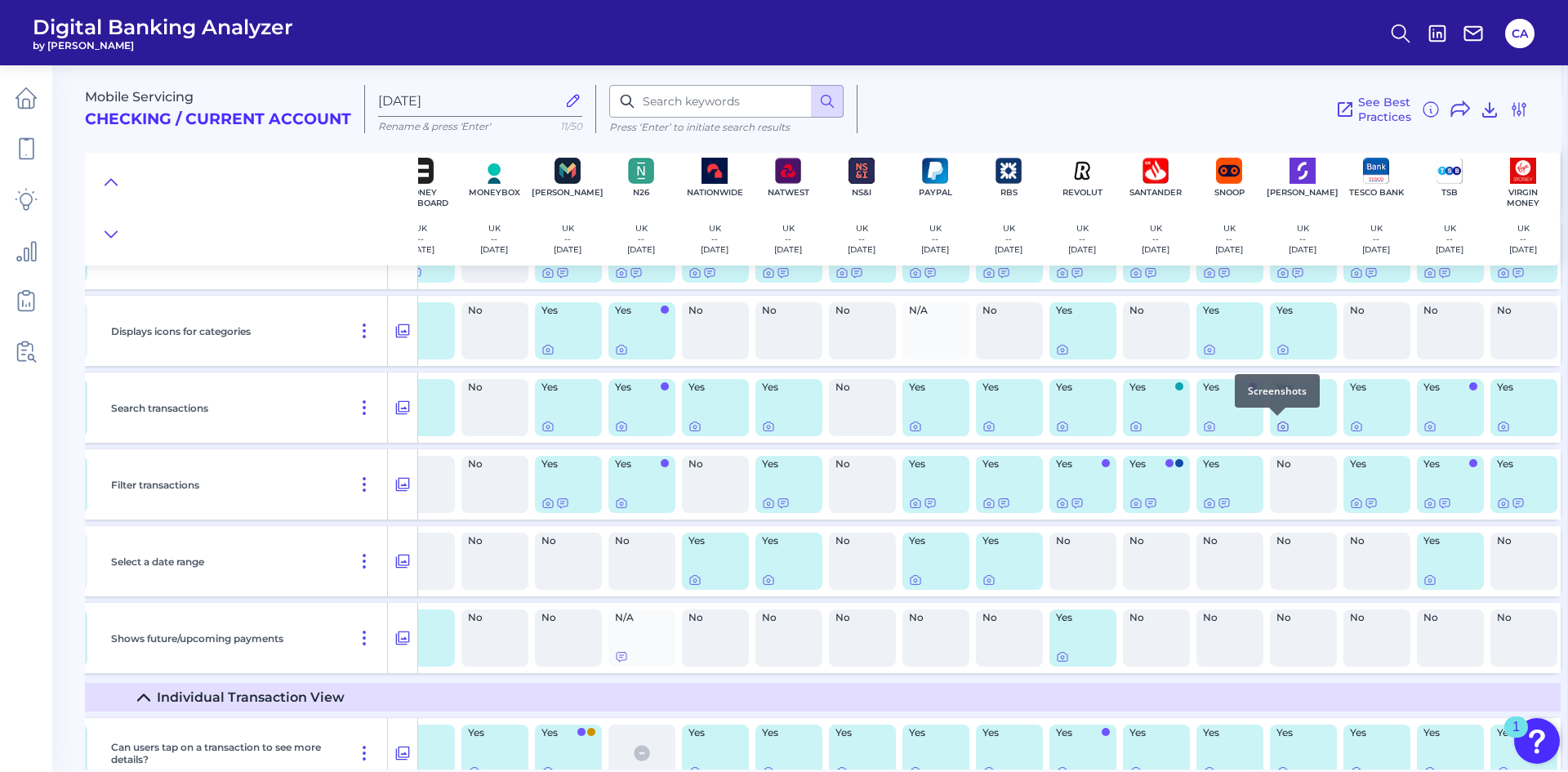
click at [1280, 418] on div at bounding box center [1277, 416] width 17 height 17
click at [1280, 423] on div at bounding box center [1277, 416] width 17 height 17
click at [1279, 427] on body "Digital Banking Analyzer by Curinos [GEOGRAPHIC_DATA] Mobile Servicing Checking…" at bounding box center [784, 386] width 1568 height 772
click at [1276, 428] on icon at bounding box center [1283, 427] width 13 height 13
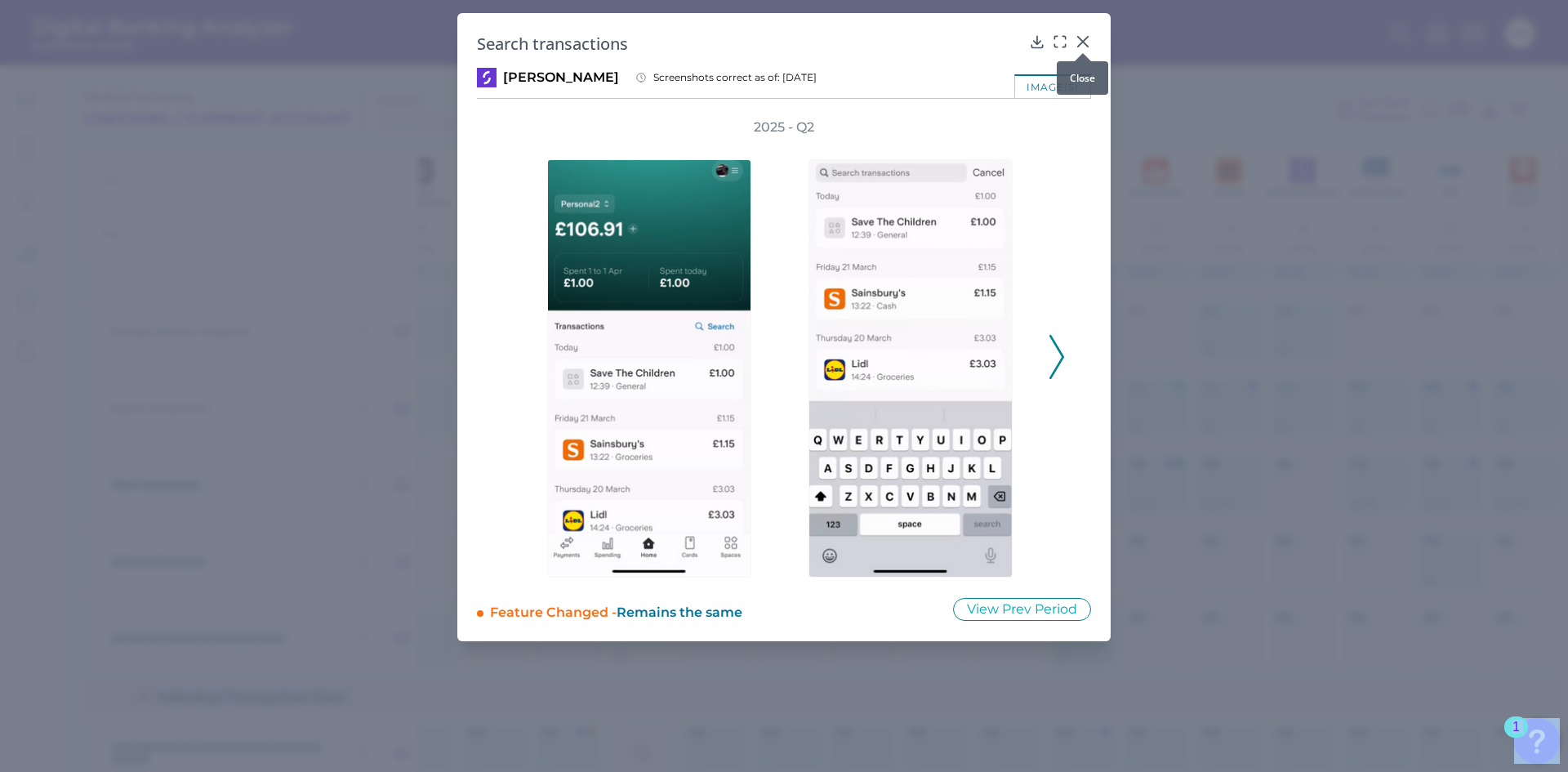
click at [1083, 44] on icon at bounding box center [1083, 41] width 17 height 17
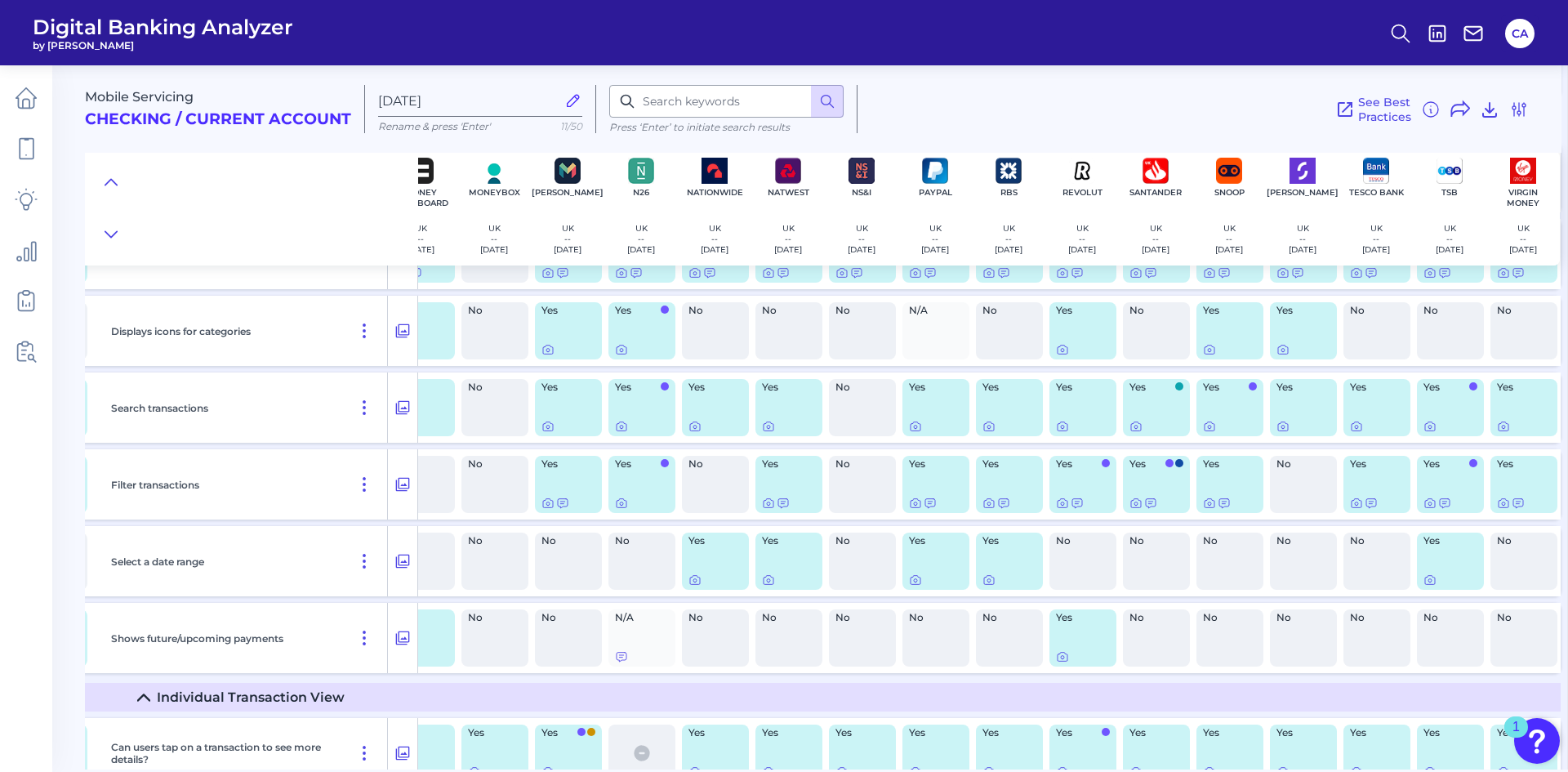
click at [1247, 344] on div at bounding box center [1230, 350] width 54 height 13
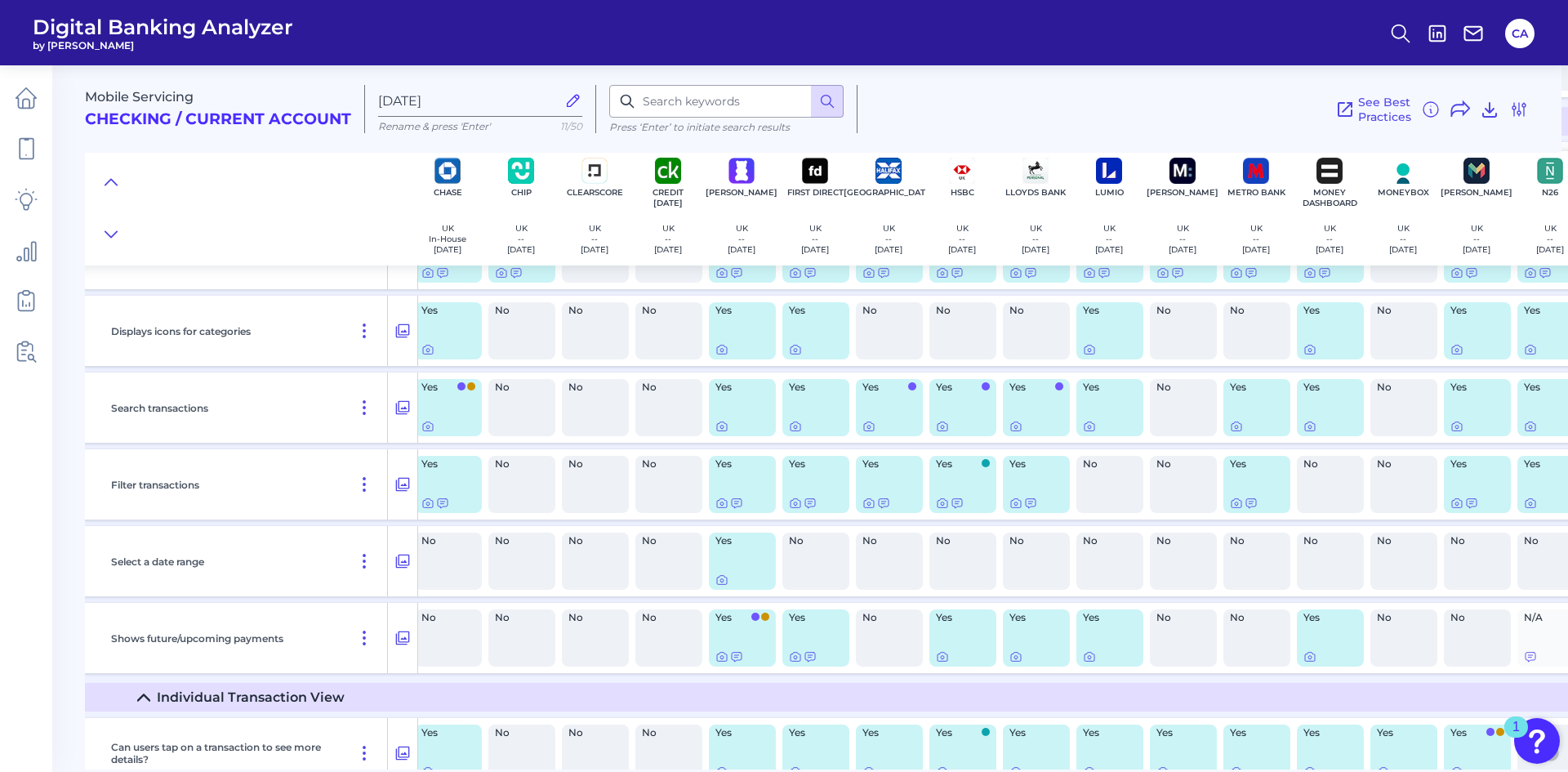
scroll to position [5917, 0]
